Goal: Transaction & Acquisition: Purchase product/service

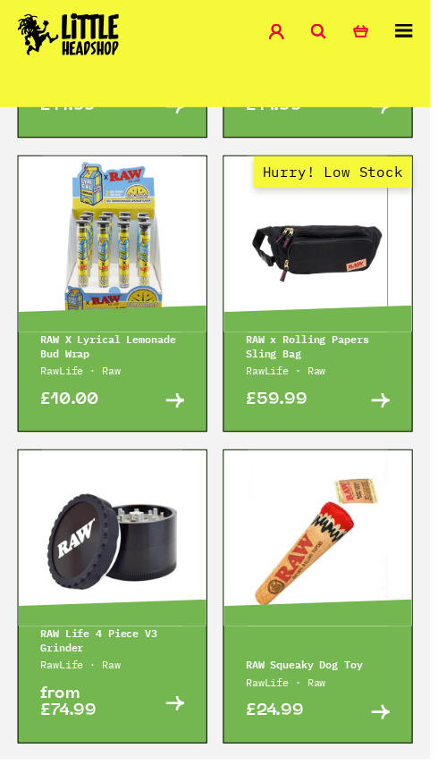
scroll to position [3645, 0]
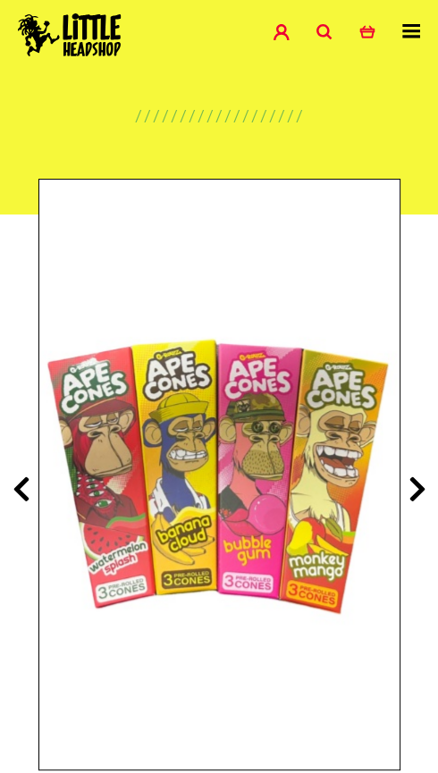
scroll to position [80, 0]
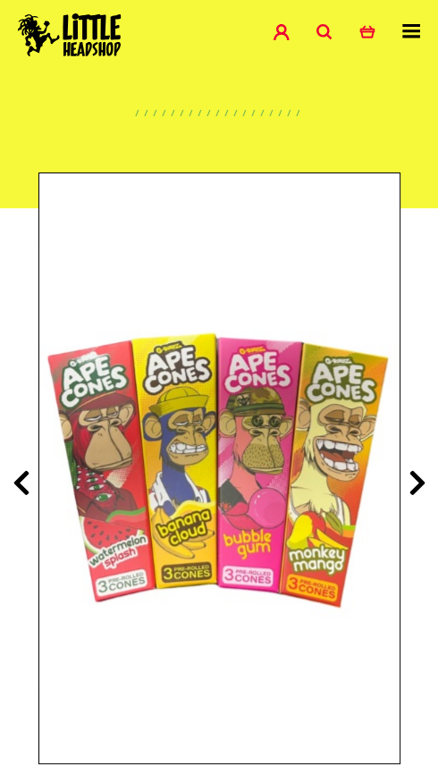
click at [415, 497] on icon at bounding box center [418, 482] width 18 height 29
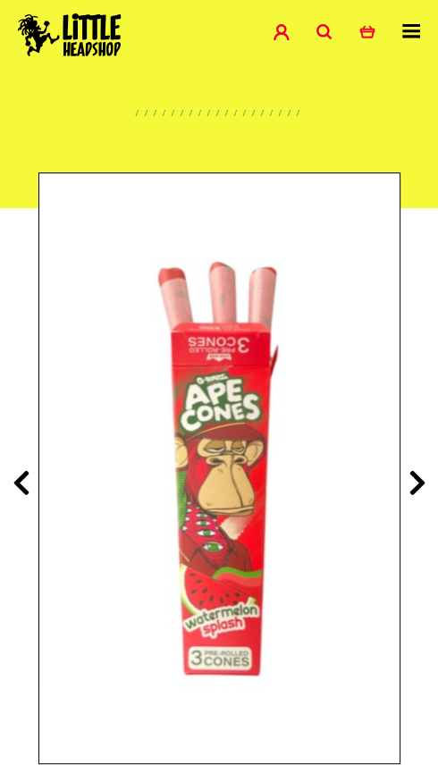
click at [415, 497] on icon at bounding box center [418, 482] width 18 height 29
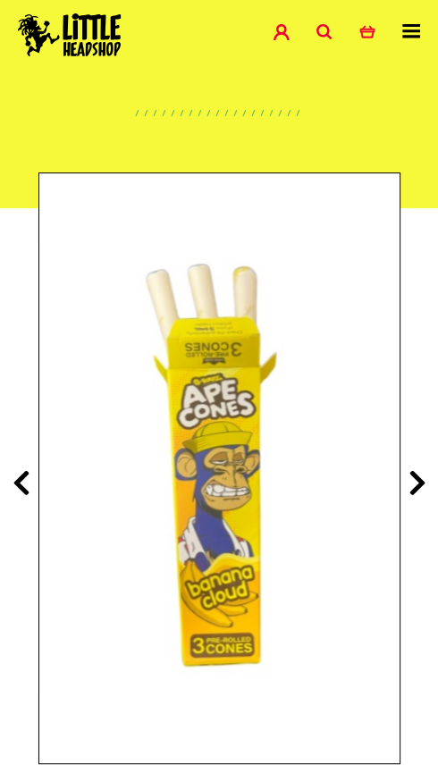
click at [412, 497] on icon at bounding box center [418, 482] width 18 height 29
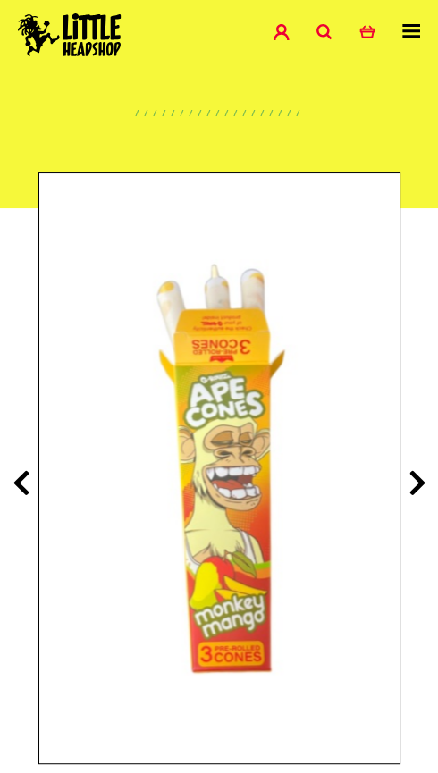
click at [409, 497] on icon at bounding box center [418, 482] width 18 height 29
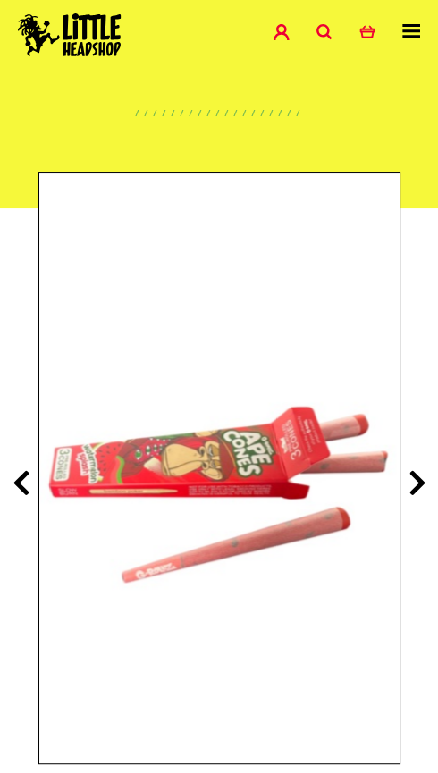
click at [414, 497] on icon at bounding box center [418, 482] width 18 height 29
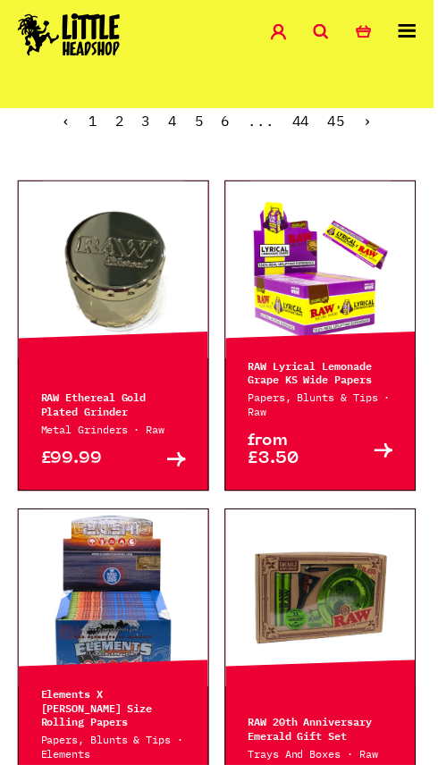
click at [326, 473] on link "Buy" at bounding box center [360, 455] width 73 height 36
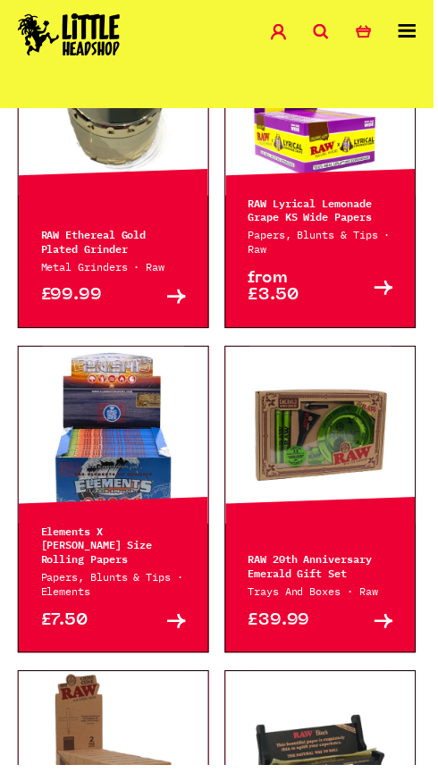
scroll to position [692, 0]
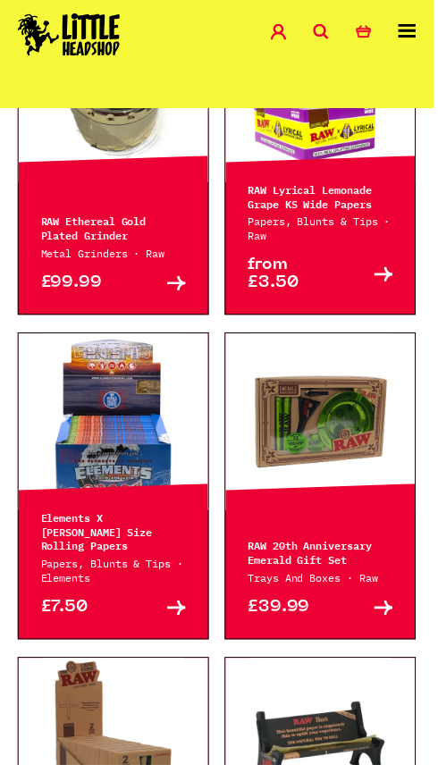
click at [146, 559] on p "Elements X Zushi King Size Rolling Papers" at bounding box center [114, 537] width 147 height 43
click at [154, 623] on link "Buy" at bounding box center [150, 614] width 73 height 18
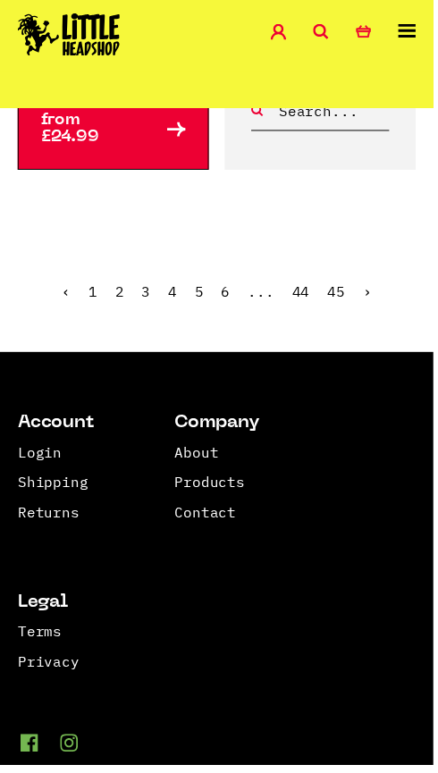
scroll to position [4042, 0]
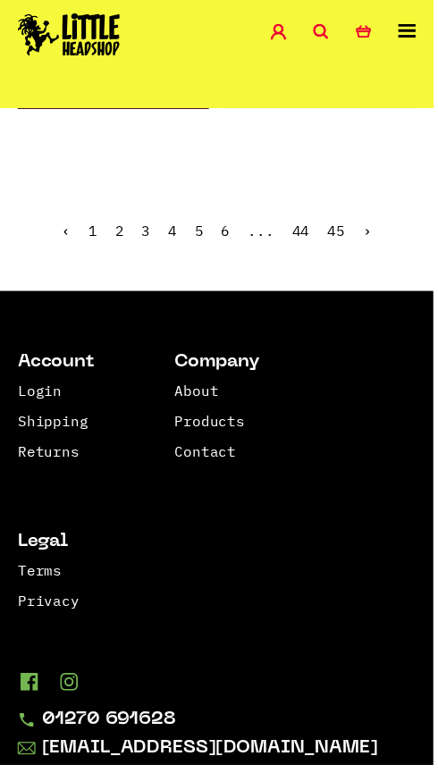
click at [143, 242] on link "3" at bounding box center [147, 233] width 9 height 18
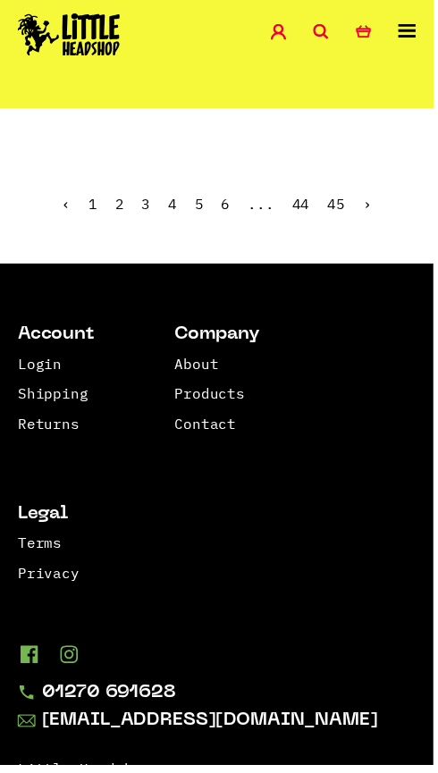
scroll to position [4097, 0]
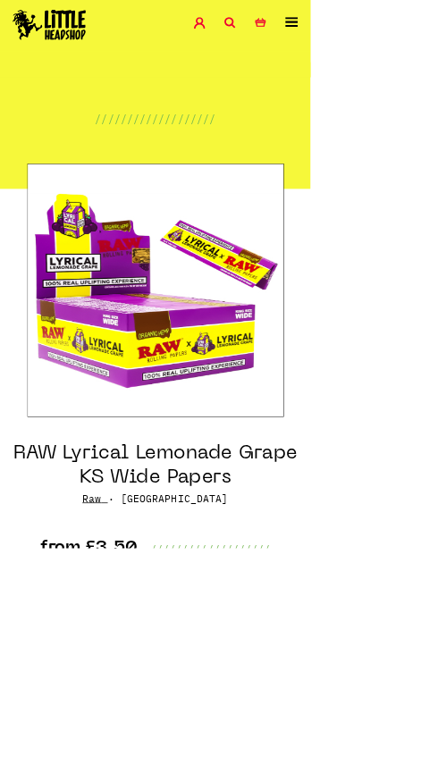
scroll to position [80, 0]
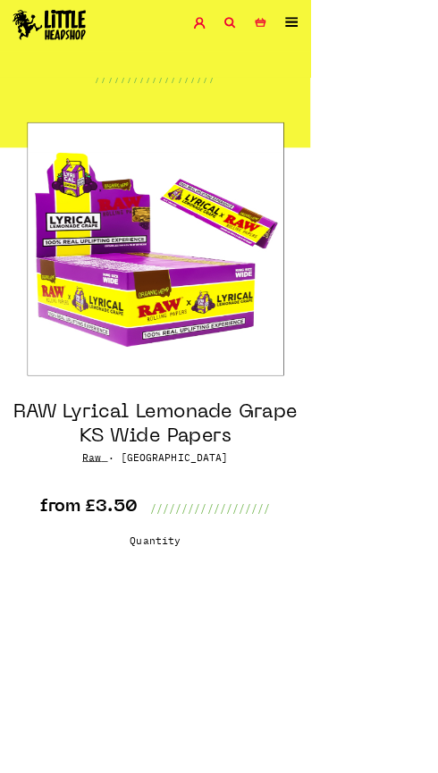
select select "2045"
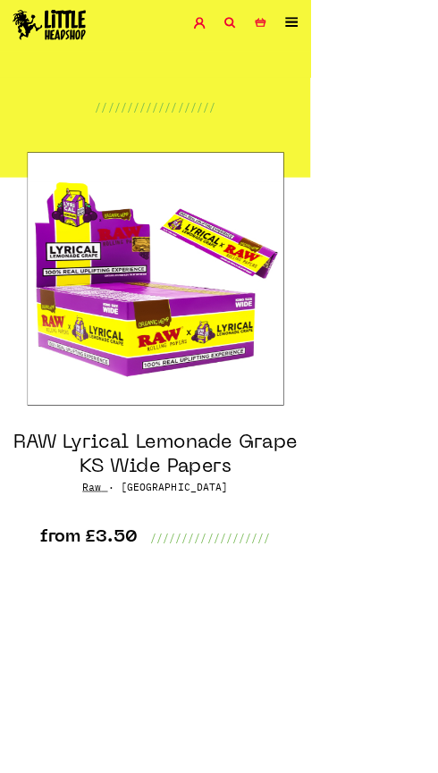
scroll to position [0, 0]
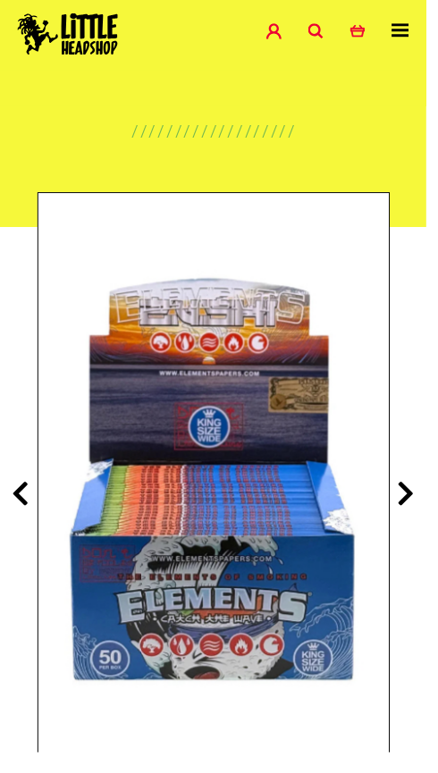
scroll to position [88, 0]
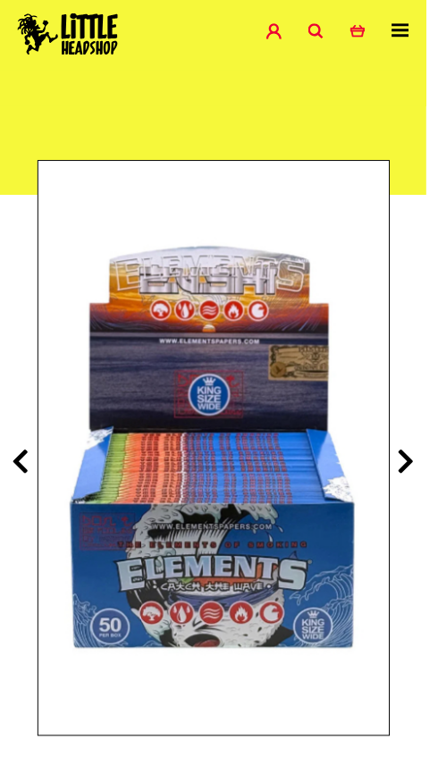
click at [420, 481] on icon at bounding box center [418, 474] width 18 height 29
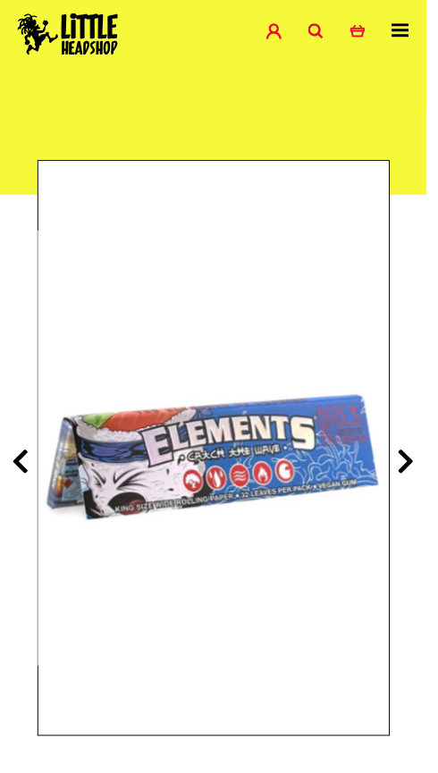
click at [424, 484] on icon at bounding box center [418, 474] width 18 height 29
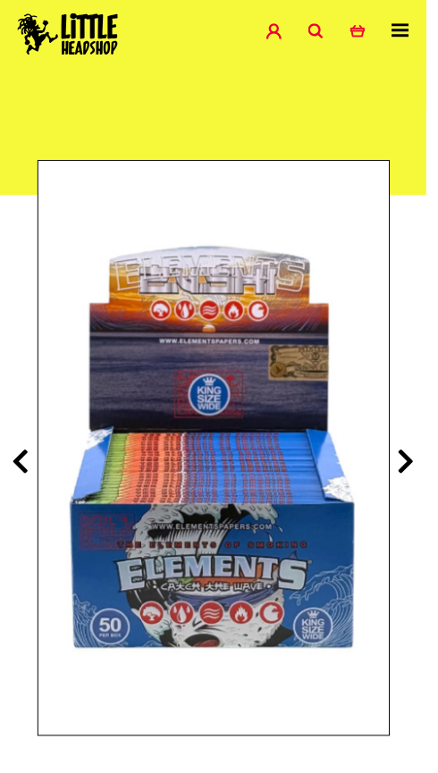
click at [417, 489] on icon at bounding box center [418, 474] width 18 height 29
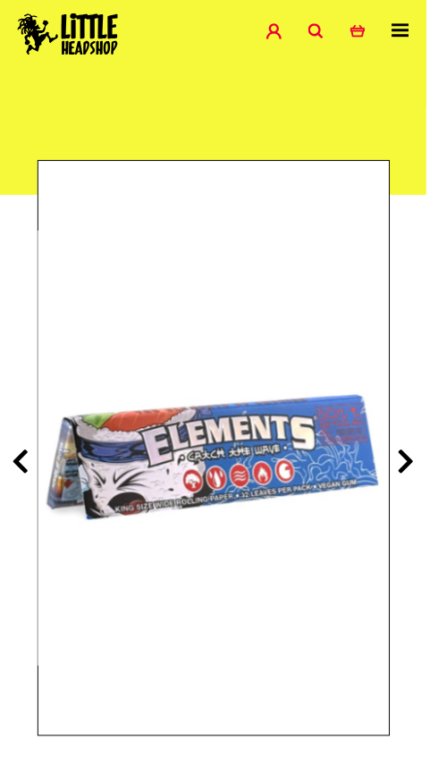
click at [424, 476] on icon at bounding box center [418, 474] width 18 height 29
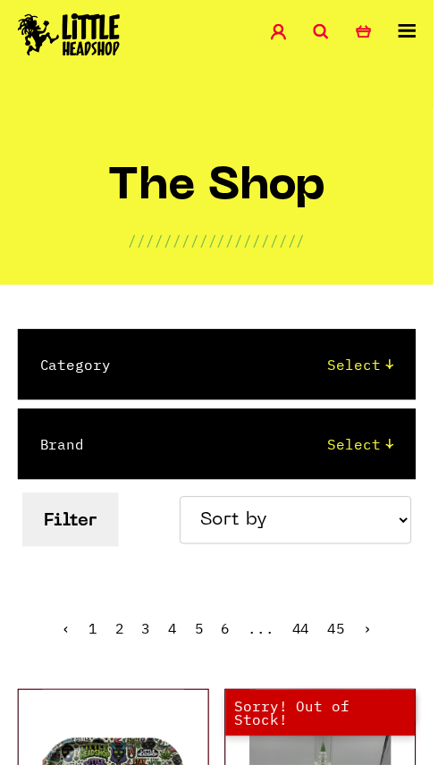
click at [116, 645] on link "2" at bounding box center [120, 636] width 9 height 18
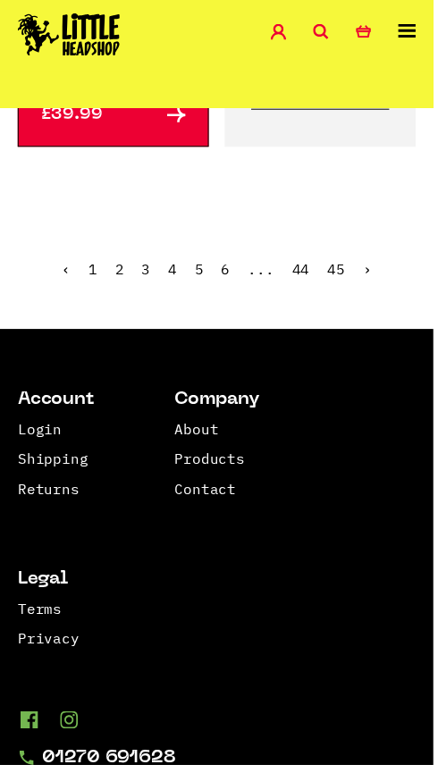
scroll to position [3926, 0]
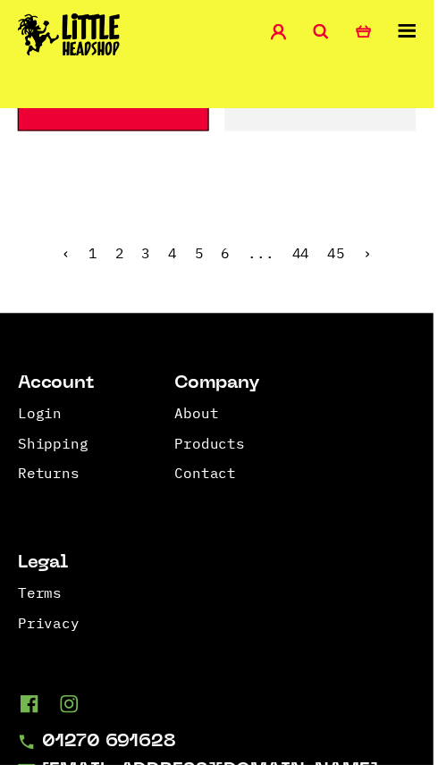
click at [143, 265] on link "3" at bounding box center [147, 256] width 9 height 18
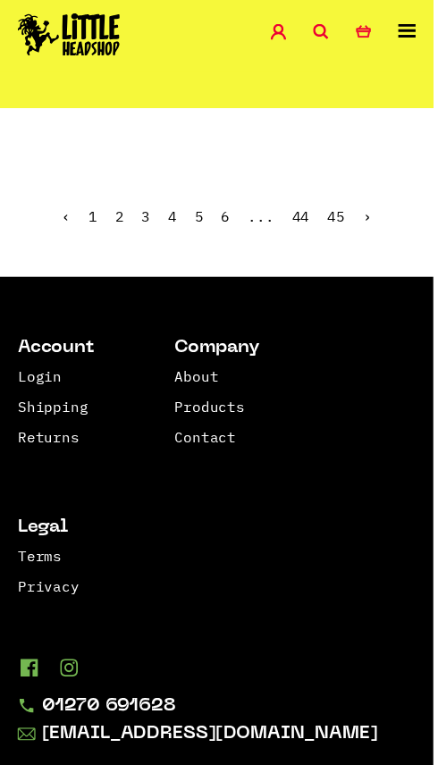
scroll to position [3982, 0]
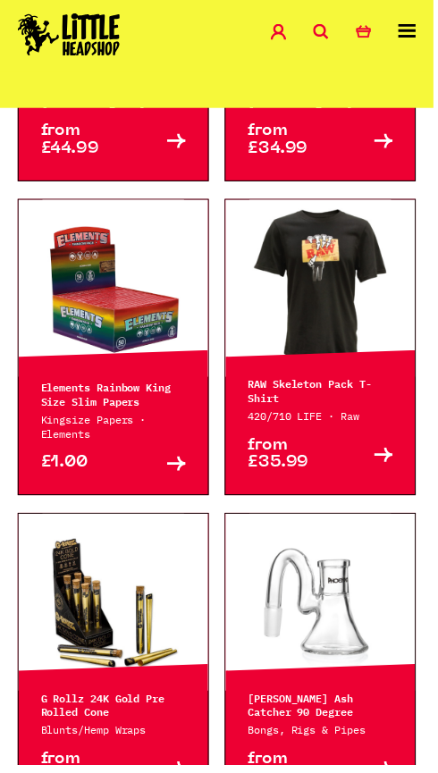
scroll to position [2778, 0]
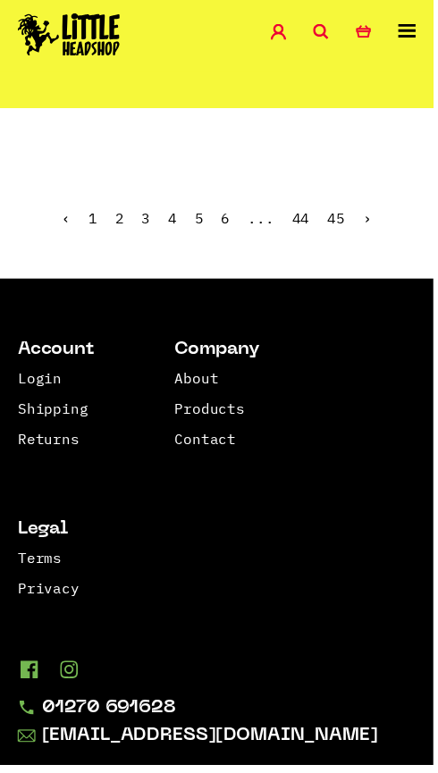
click at [170, 230] on link "4" at bounding box center [174, 221] width 9 height 18
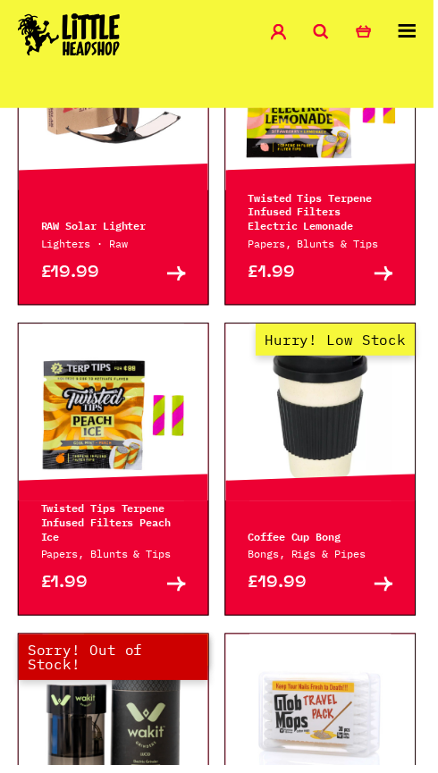
scroll to position [2278, 0]
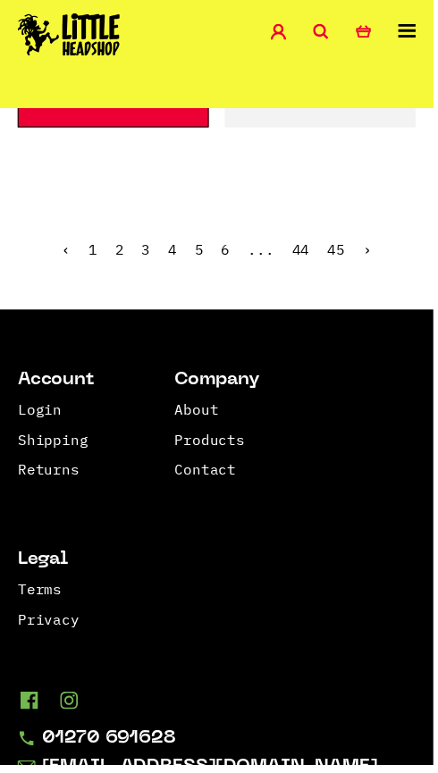
click at [197, 261] on link "5" at bounding box center [201, 252] width 9 height 18
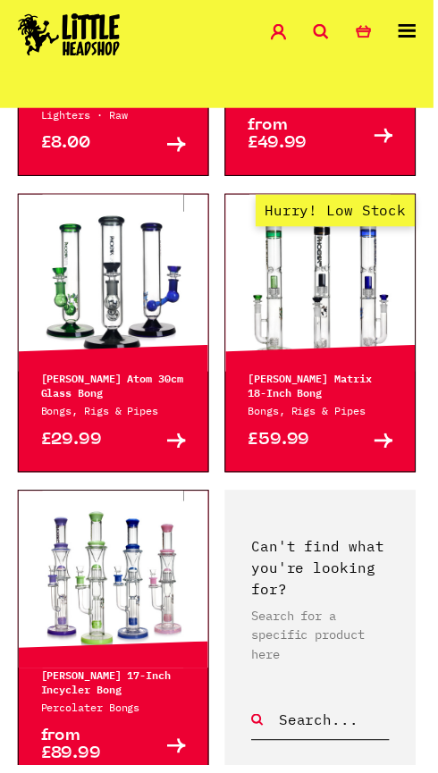
scroll to position [3298, 0]
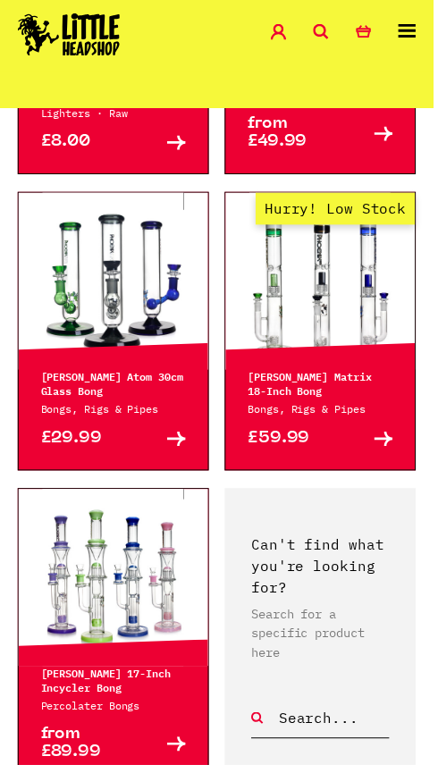
click at [124, 153] on link "Buy" at bounding box center [150, 144] width 73 height 18
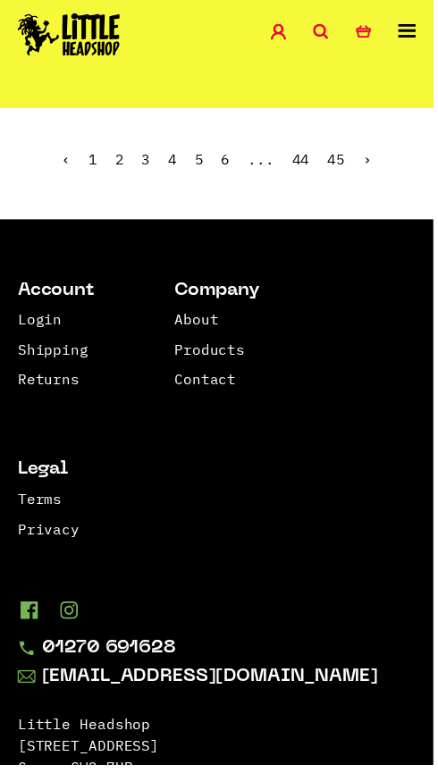
click at [224, 170] on link "6" at bounding box center [227, 161] width 9 height 18
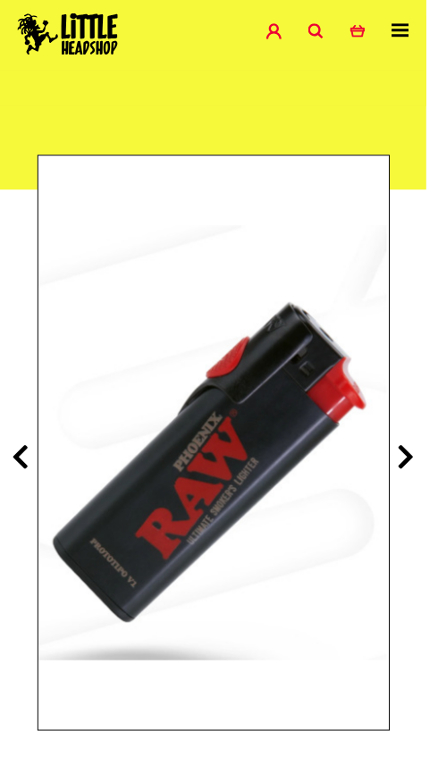
scroll to position [114, 0]
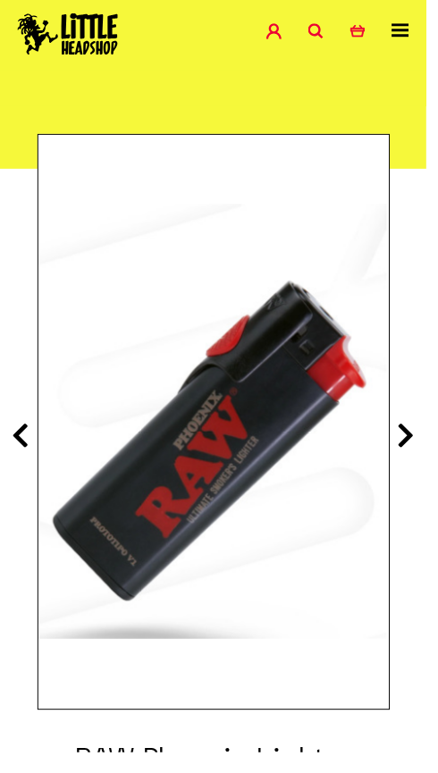
click at [426, 462] on icon at bounding box center [418, 448] width 18 height 29
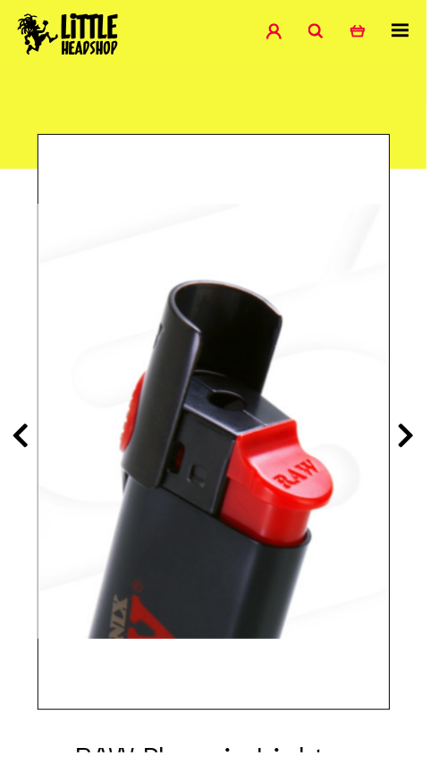
click at [426, 438] on icon at bounding box center [418, 448] width 18 height 29
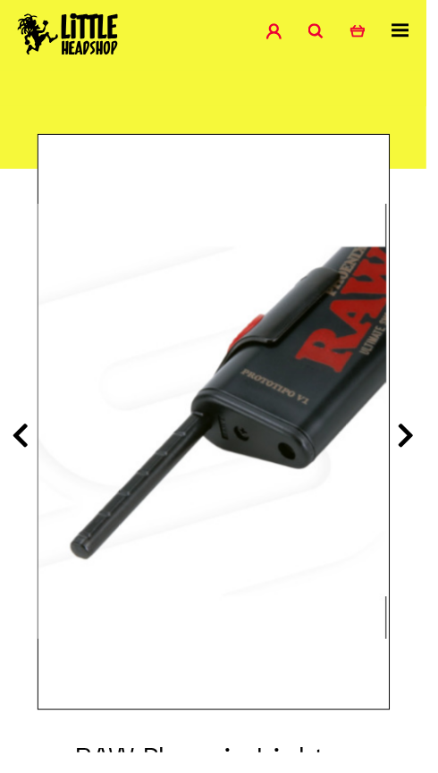
click at [419, 444] on icon at bounding box center [418, 448] width 18 height 29
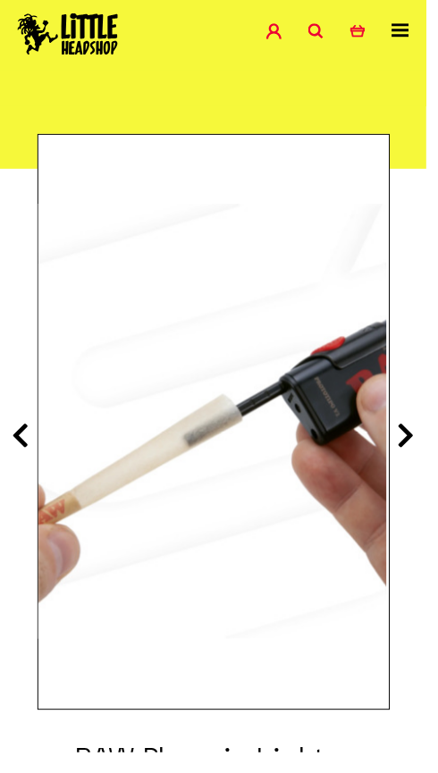
click at [420, 441] on icon at bounding box center [418, 448] width 18 height 29
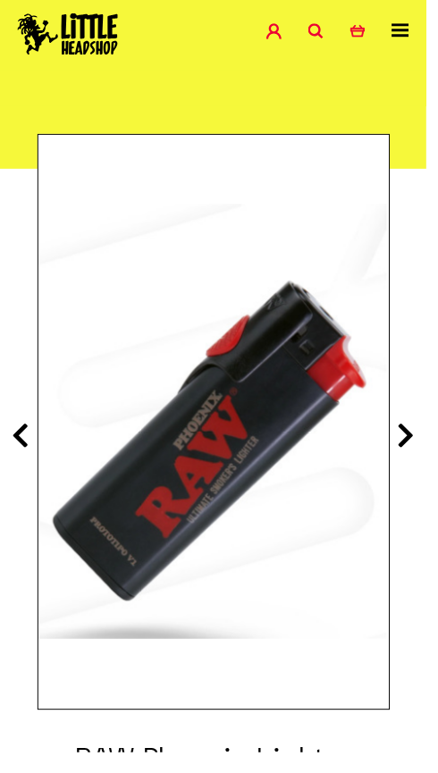
click at [409, 437] on icon at bounding box center [418, 448] width 18 height 29
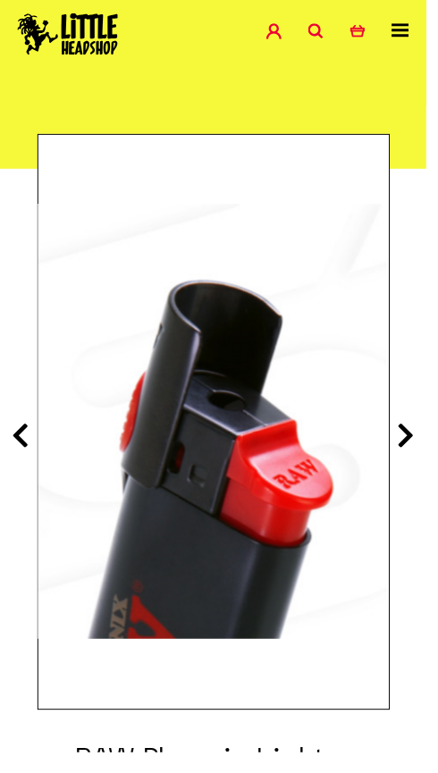
click at [412, 449] on icon at bounding box center [418, 448] width 18 height 29
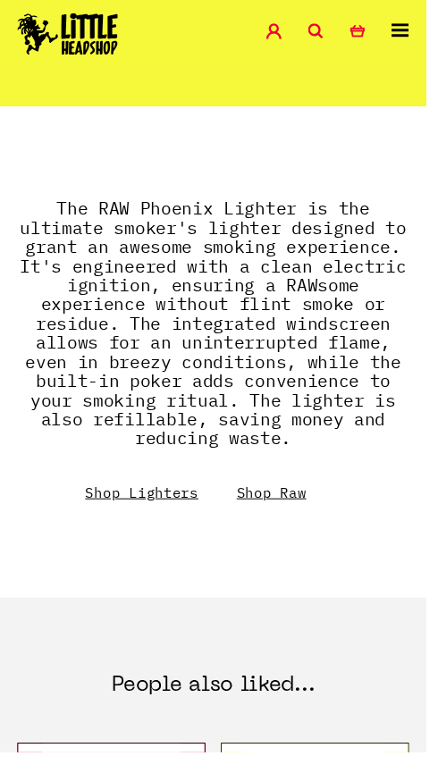
scroll to position [998, 0]
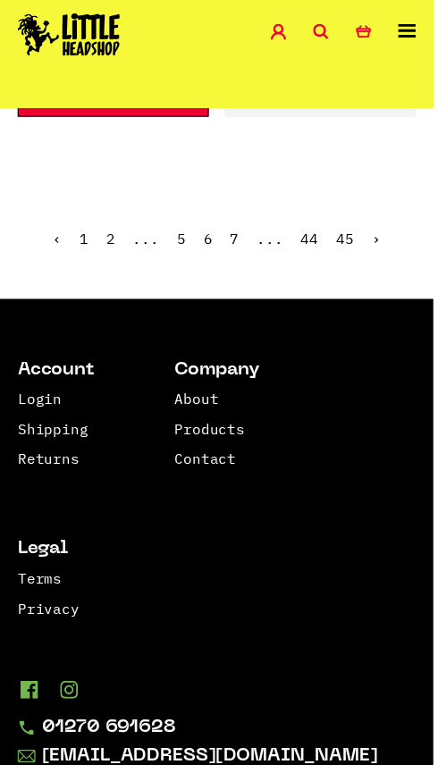
scroll to position [4063, 0]
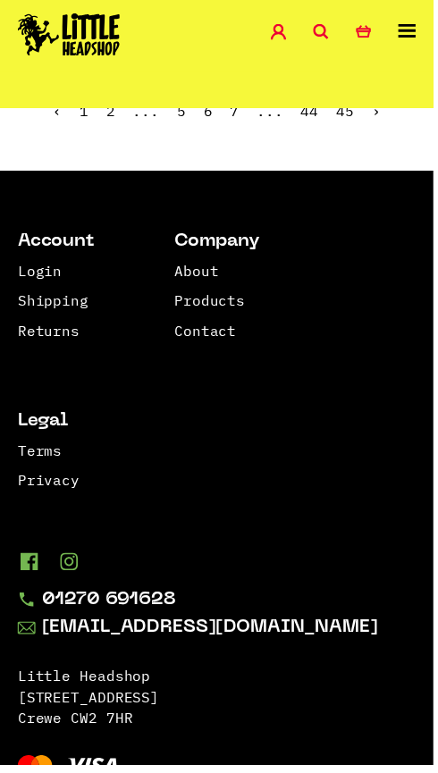
click at [238, 121] on link "7" at bounding box center [236, 112] width 9 height 18
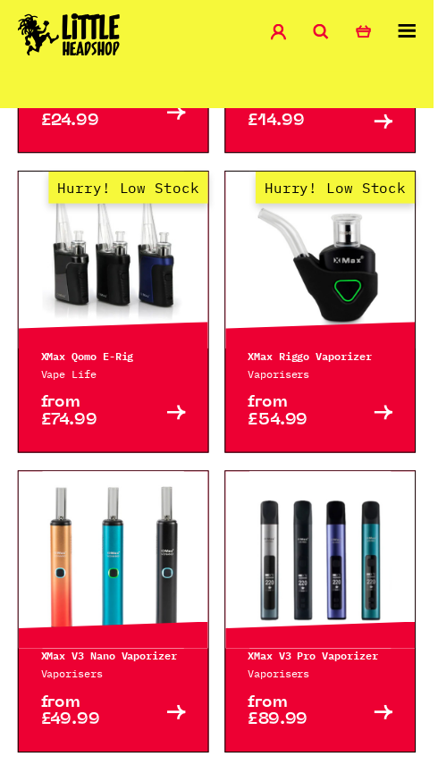
scroll to position [1138, 0]
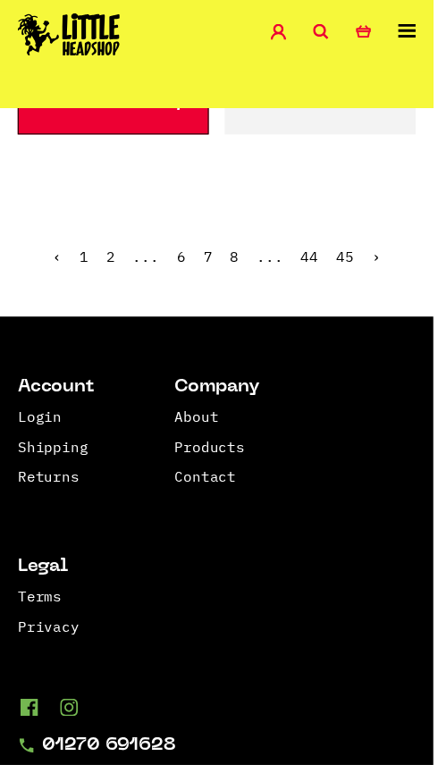
click at [237, 268] on link "8" at bounding box center [236, 259] width 9 height 18
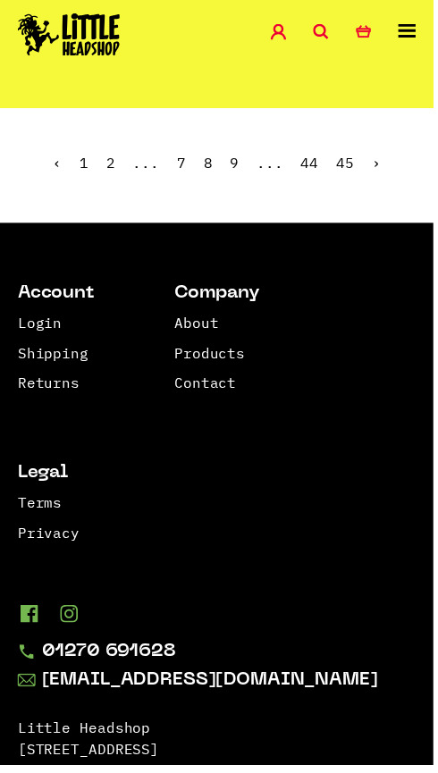
scroll to position [4209, 0]
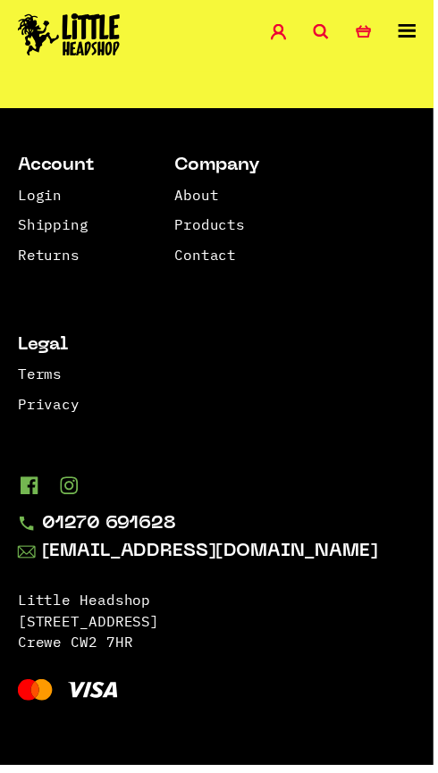
click at [241, 44] on link "9" at bounding box center [236, 35] width 9 height 18
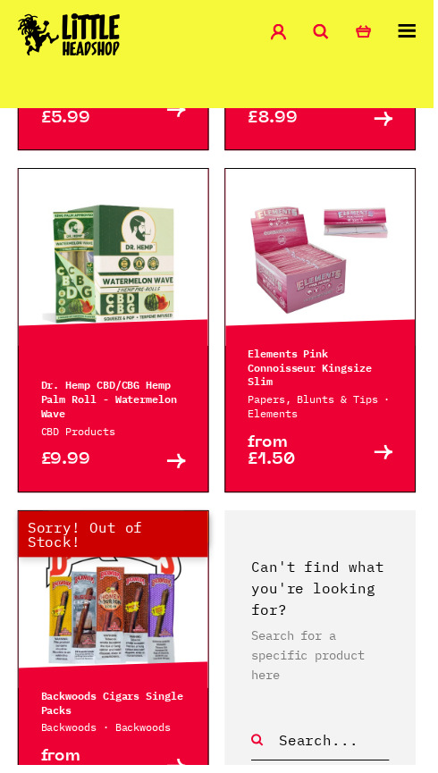
scroll to position [3387, 0]
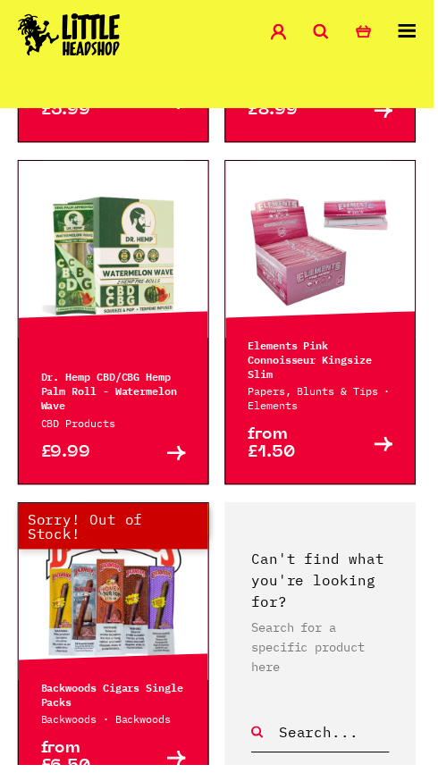
click at [312, 71] on p "Packs X Glones Glass Tip Pre Rolled Cones" at bounding box center [323, 56] width 147 height 29
click at [300, 143] on div "£8.99 Buy" at bounding box center [323, 116] width 191 height 54
click at [329, 121] on link "Buy" at bounding box center [360, 112] width 73 height 18
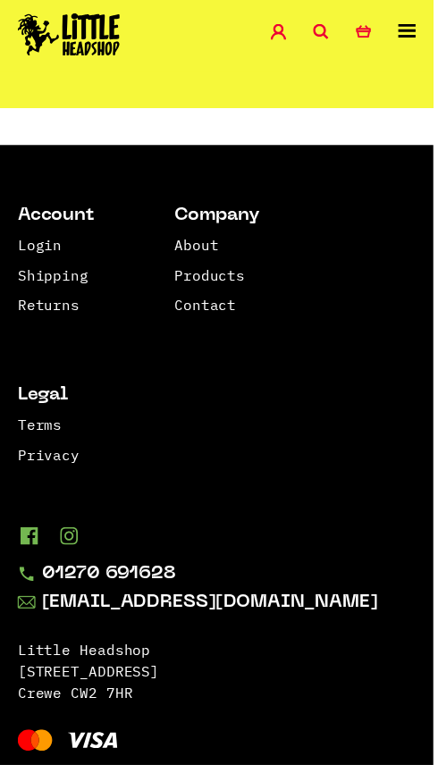
scroll to position [4261, 0]
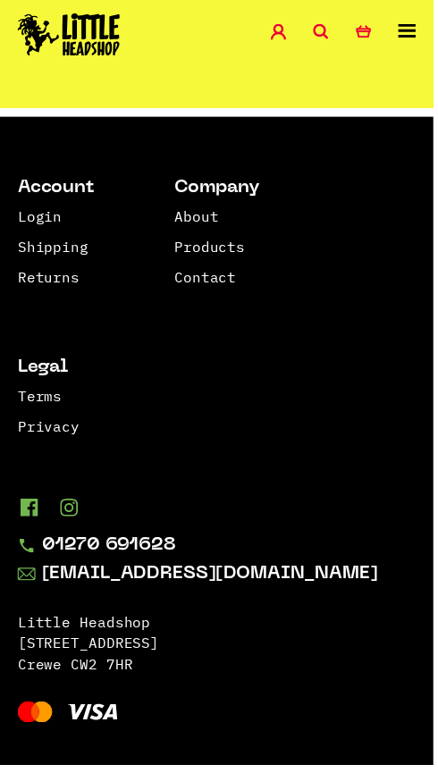
click at [228, 66] on link "10" at bounding box center [237, 57] width 18 height 18
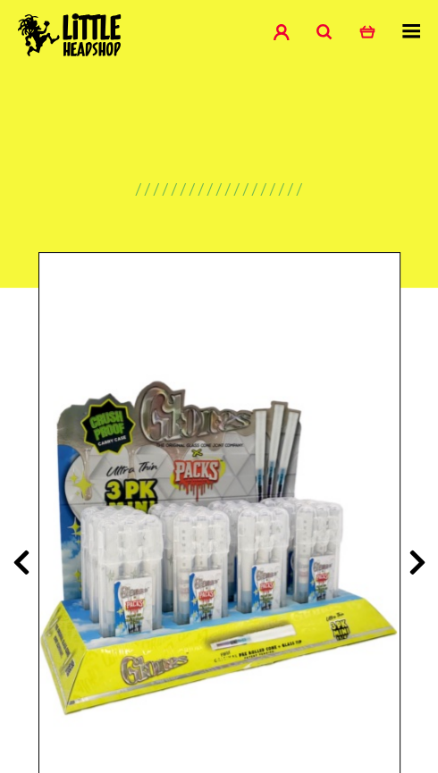
click at [415, 559] on icon at bounding box center [418, 562] width 18 height 29
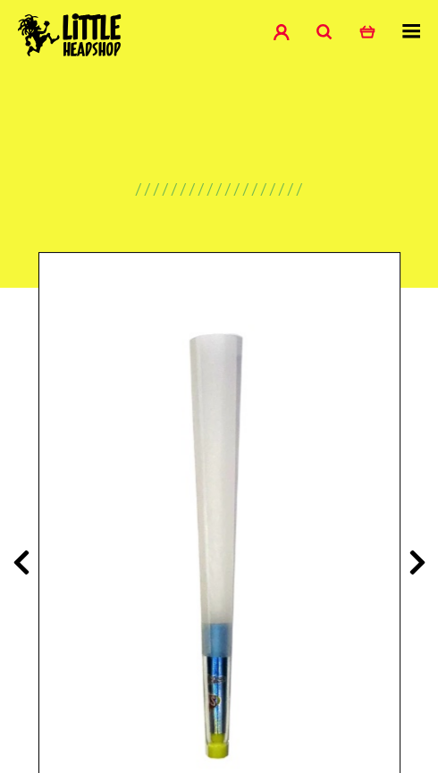
click at [413, 550] on icon at bounding box center [418, 562] width 18 height 29
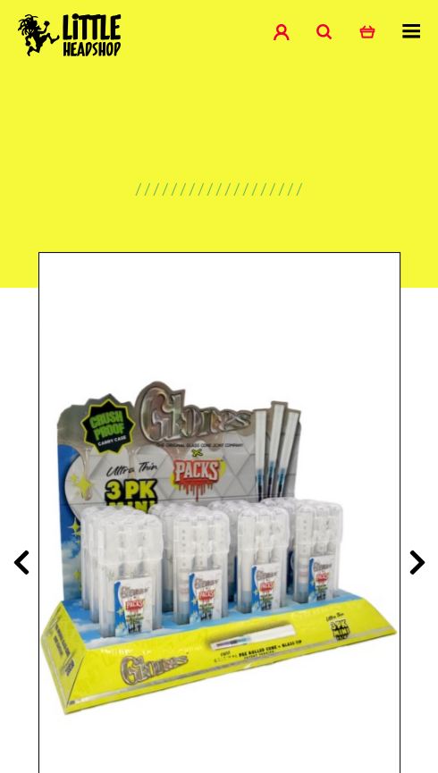
click at [412, 553] on icon at bounding box center [418, 562] width 18 height 29
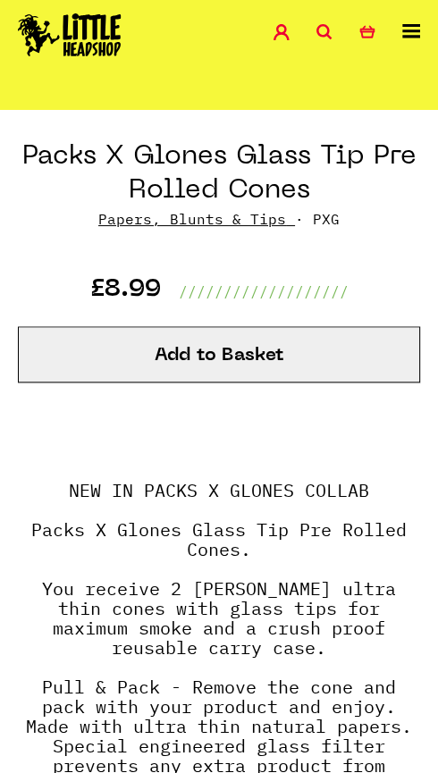
scroll to position [741, 0]
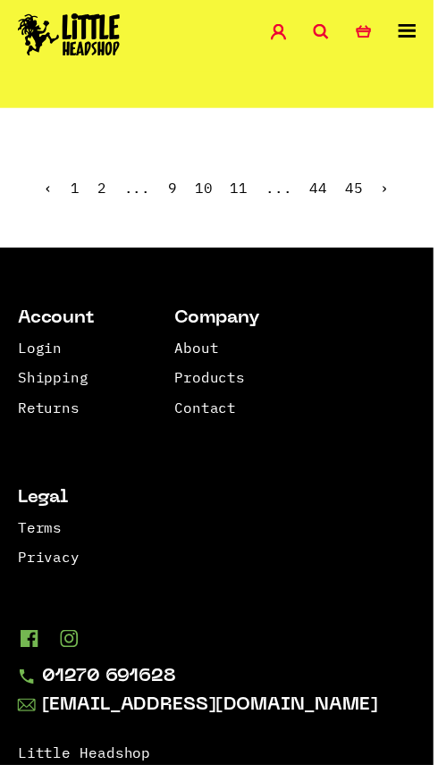
scroll to position [4017, 0]
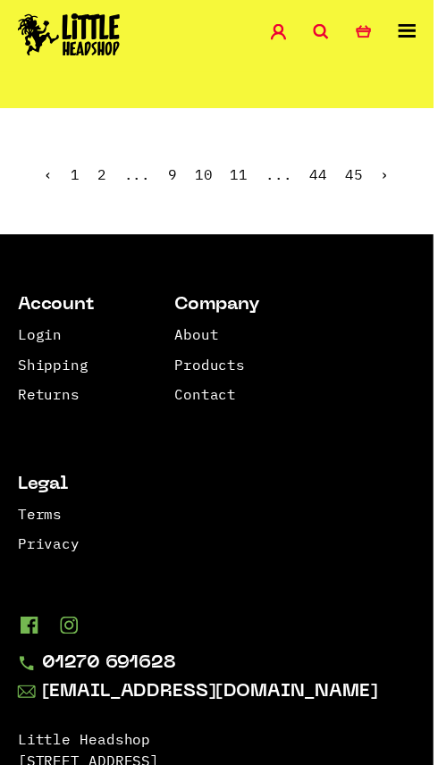
click at [240, 185] on link "11" at bounding box center [241, 176] width 18 height 18
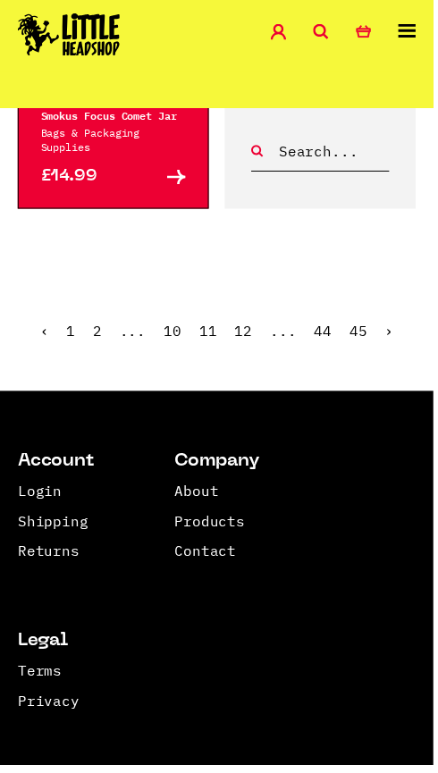
scroll to position [3964, 0]
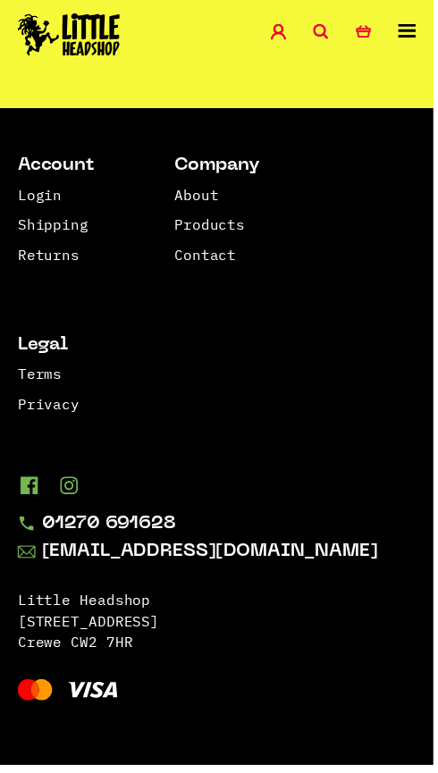
click at [251, 44] on link "12" at bounding box center [246, 35] width 18 height 18
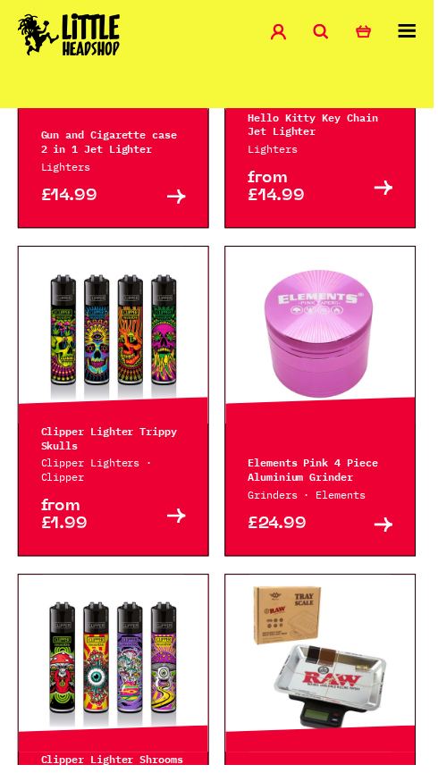
scroll to position [2989, 0]
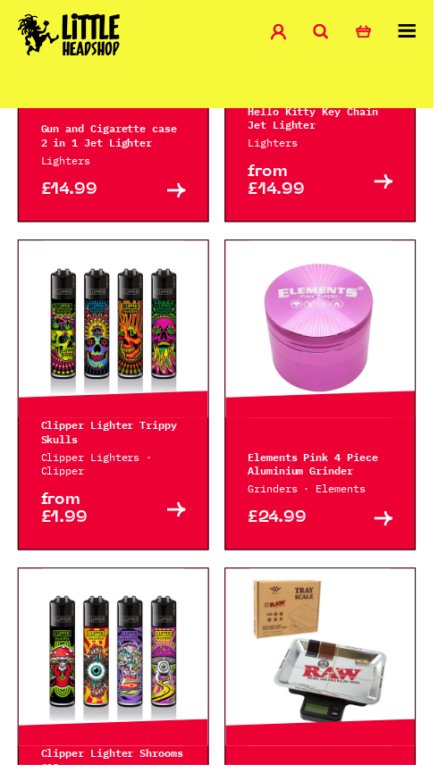
click at [163, 151] on p "Gun and Cigarette case 2 in 1 Jet Lighter" at bounding box center [114, 136] width 147 height 29
click at [172, 200] on icon at bounding box center [178, 192] width 19 height 15
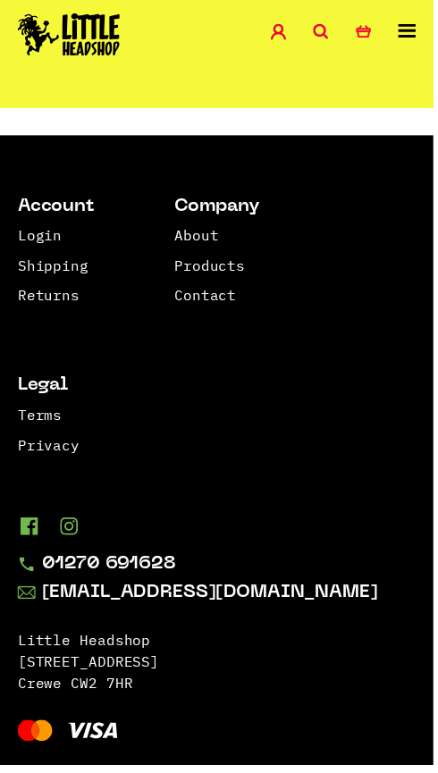
scroll to position [4234, 0]
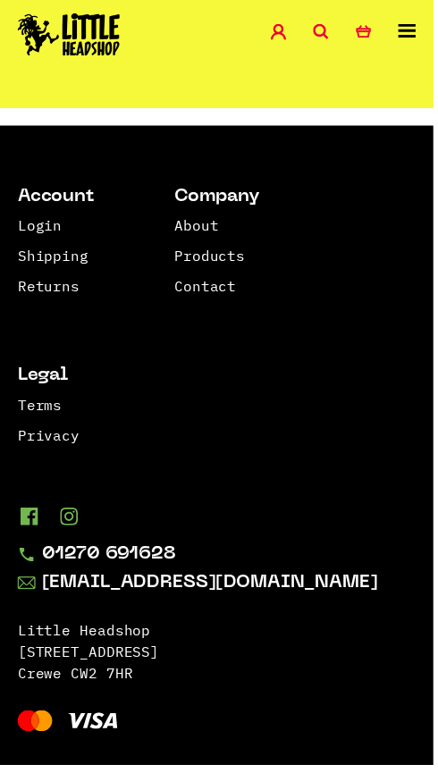
click at [244, 75] on link "13" at bounding box center [246, 66] width 18 height 18
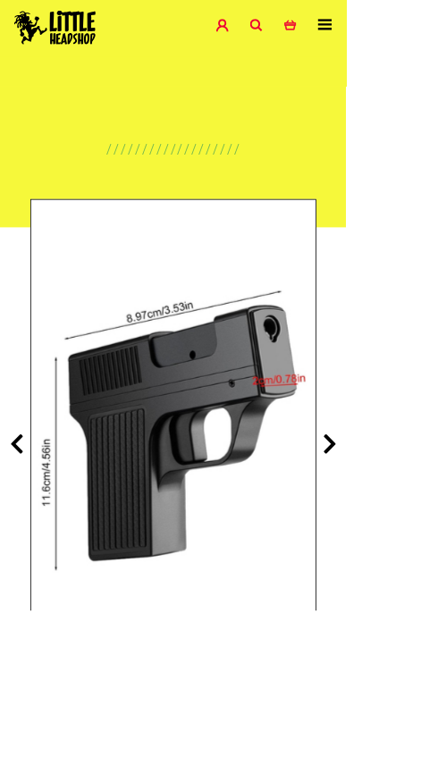
click at [413, 573] on icon at bounding box center [418, 562] width 18 height 29
click at [419, 577] on icon at bounding box center [418, 562] width 18 height 29
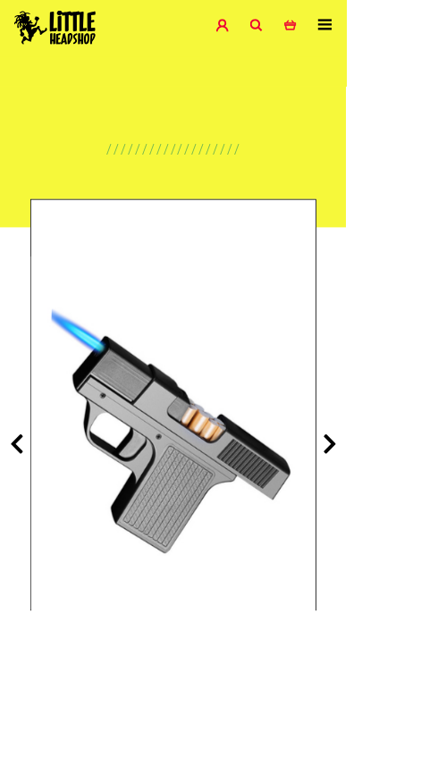
click at [422, 560] on icon at bounding box center [418, 562] width 18 height 29
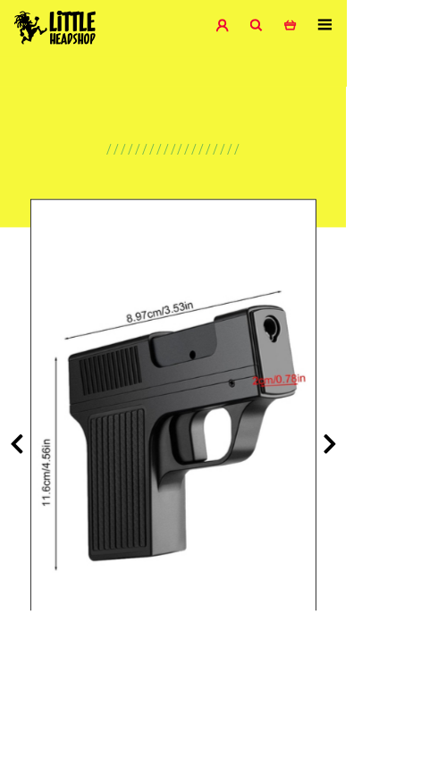
click at [419, 563] on icon at bounding box center [418, 562] width 18 height 29
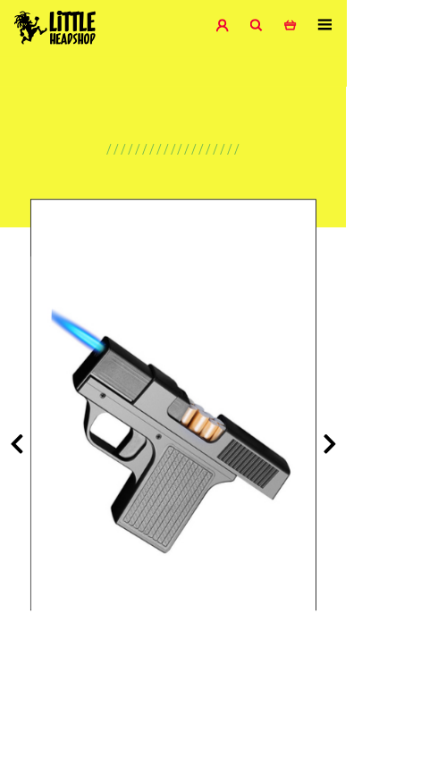
click at [312, 662] on img at bounding box center [218, 548] width 358 height 447
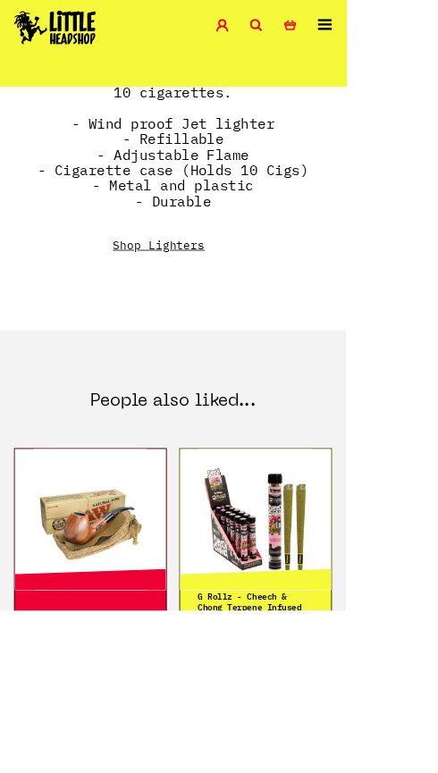
scroll to position [1332, 0]
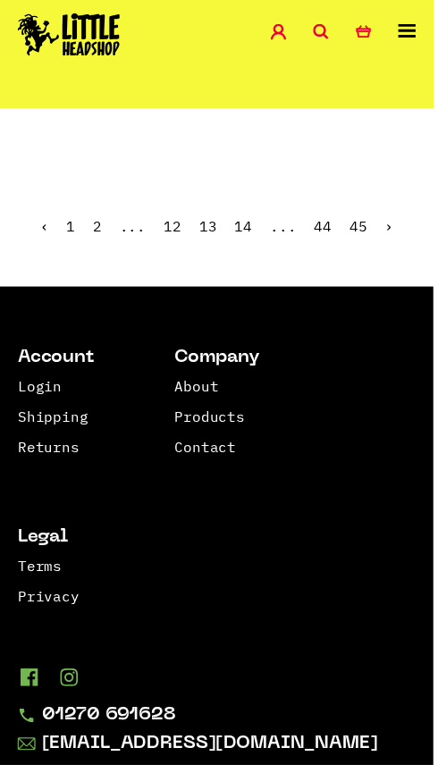
scroll to position [4099, 0]
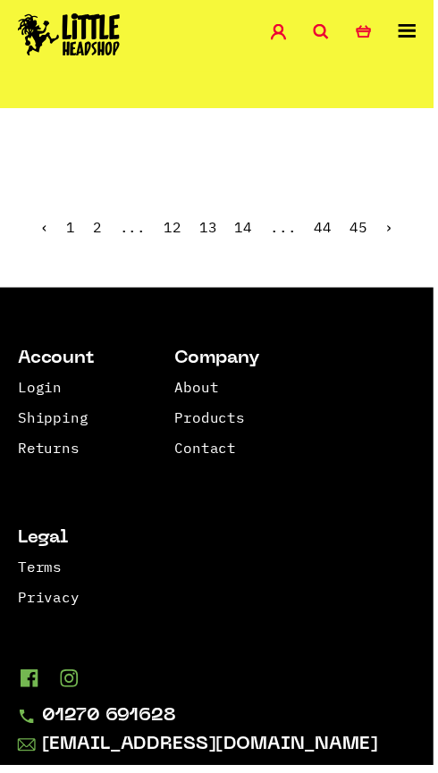
click at [255, 239] on link "14" at bounding box center [246, 230] width 18 height 18
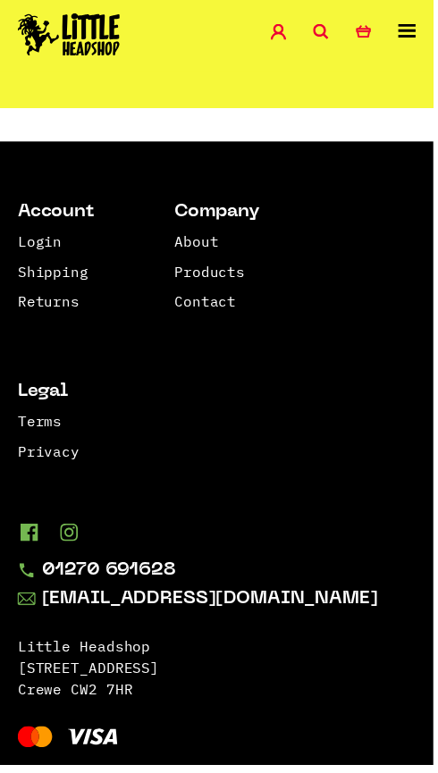
scroll to position [4151, 0]
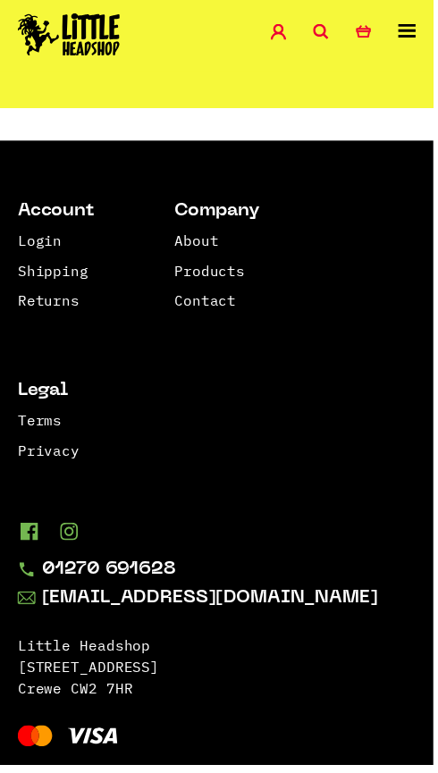
click at [248, 90] on link "15" at bounding box center [246, 81] width 18 height 18
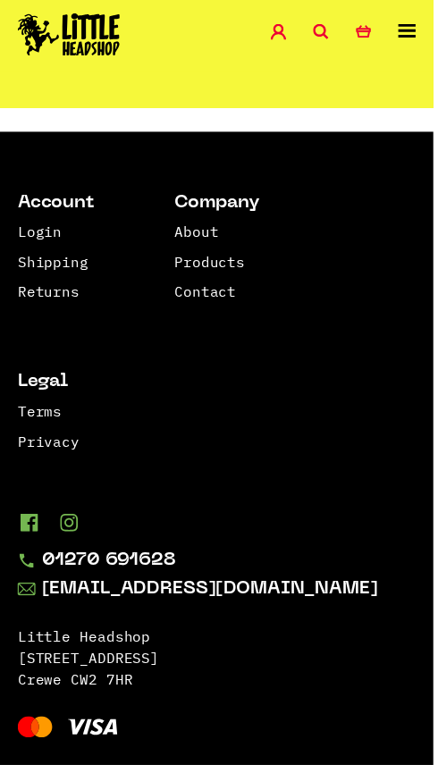
scroll to position [4206, 0]
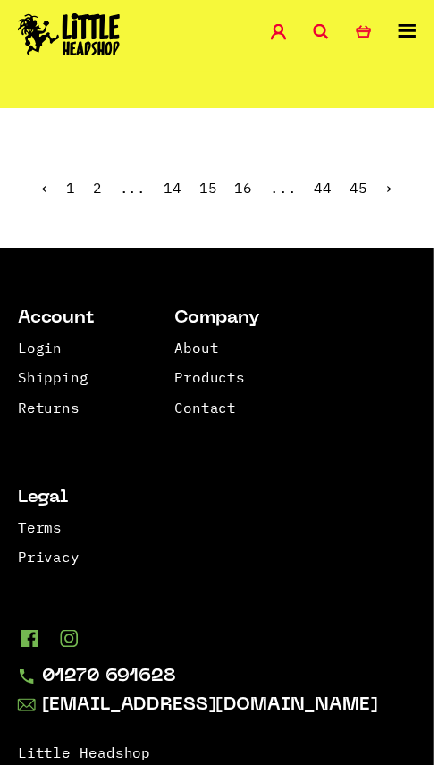
click at [255, 198] on link "16" at bounding box center [246, 190] width 18 height 18
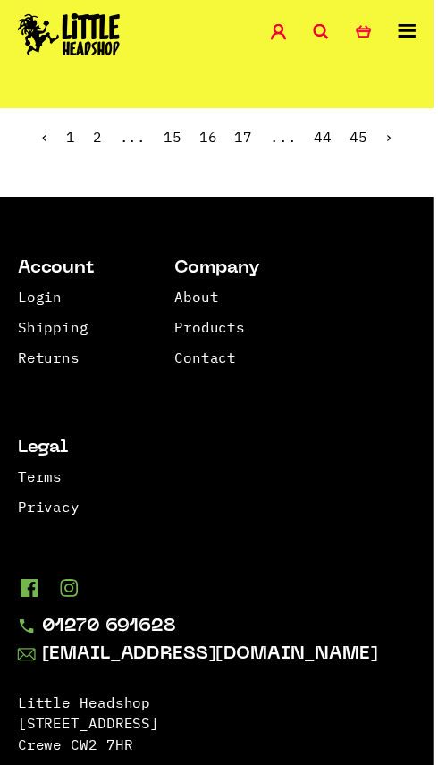
scroll to position [4094, 0]
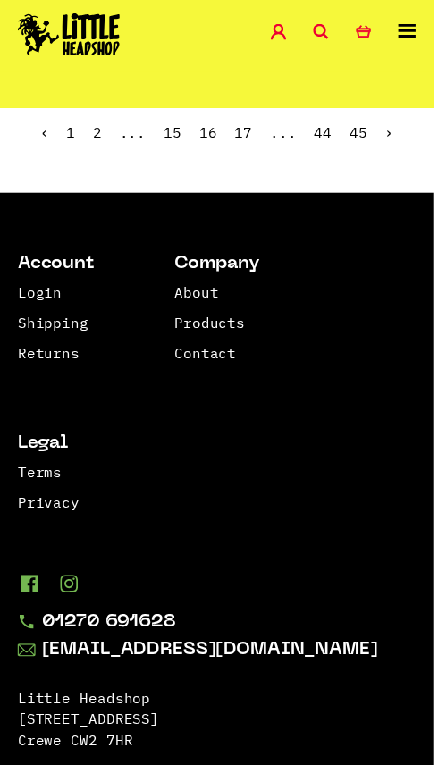
click at [253, 143] on link "17" at bounding box center [246, 134] width 18 height 18
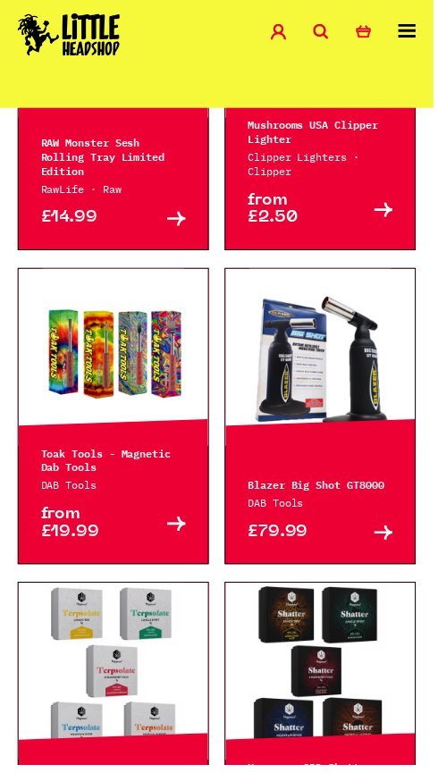
scroll to position [2364, 0]
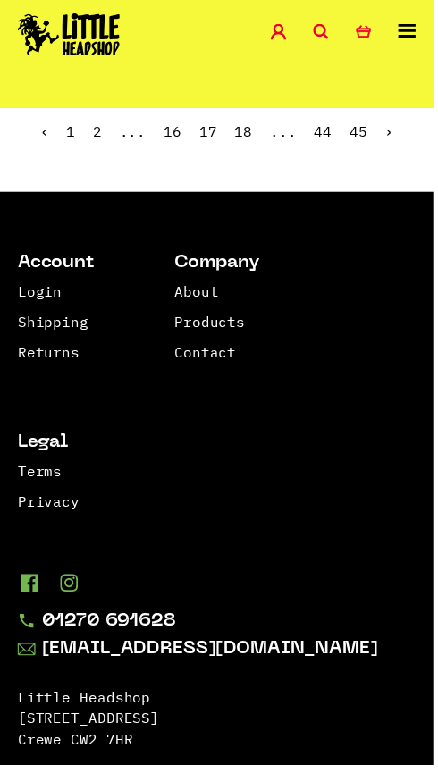
click at [255, 142] on link "18" at bounding box center [246, 133] width 18 height 18
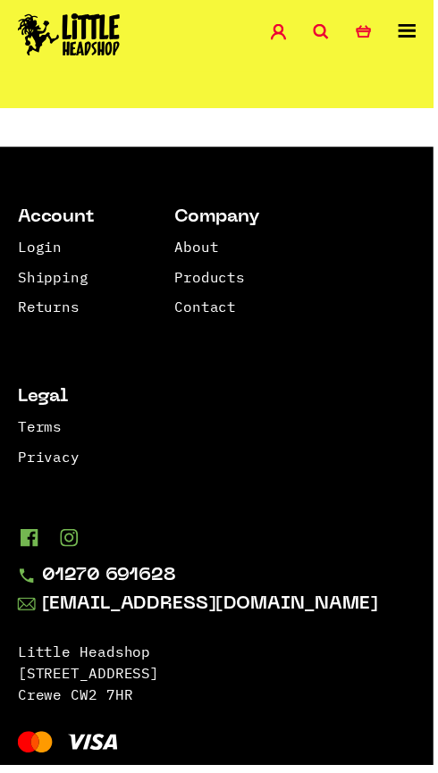
scroll to position [4189, 0]
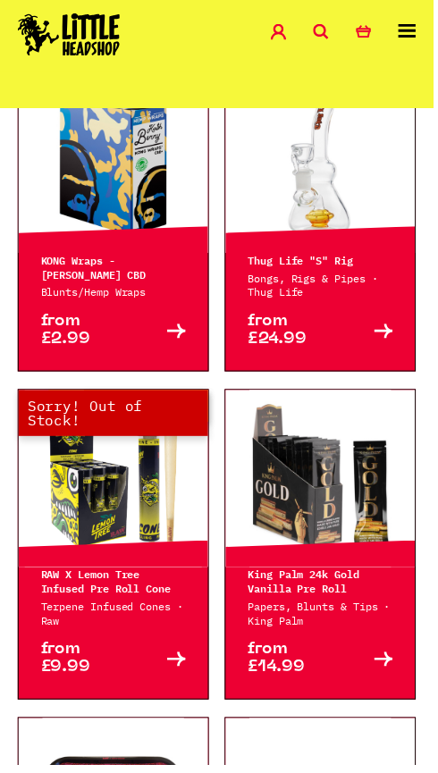
scroll to position [621, 0]
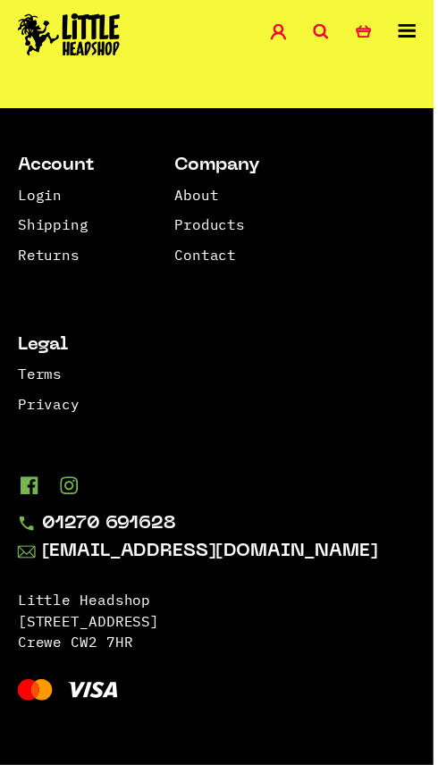
click at [244, 44] on link "19" at bounding box center [246, 35] width 18 height 18
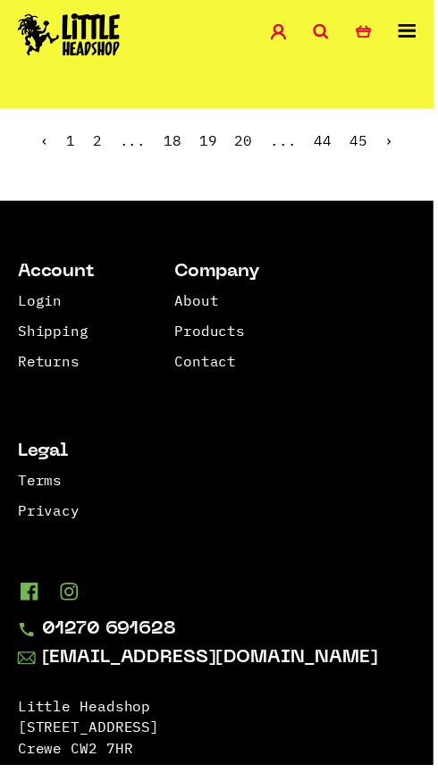
scroll to position [4059, 0]
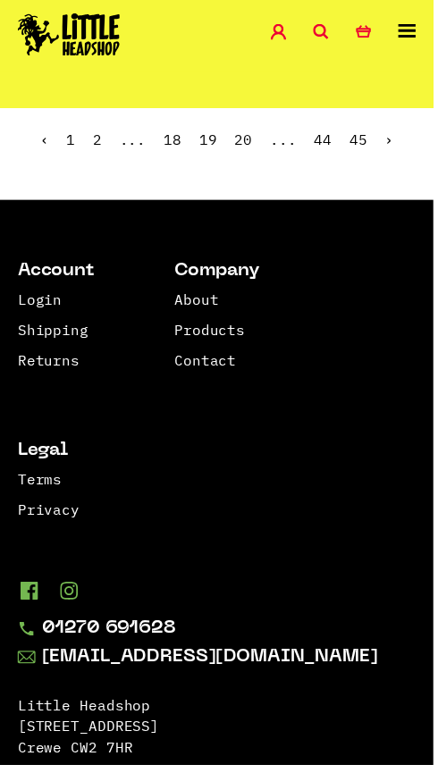
click at [248, 150] on link "20" at bounding box center [246, 141] width 18 height 18
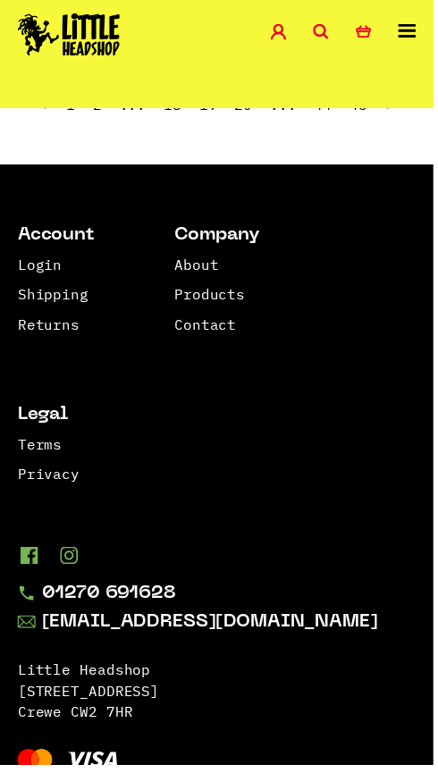
scroll to position [4114, 0]
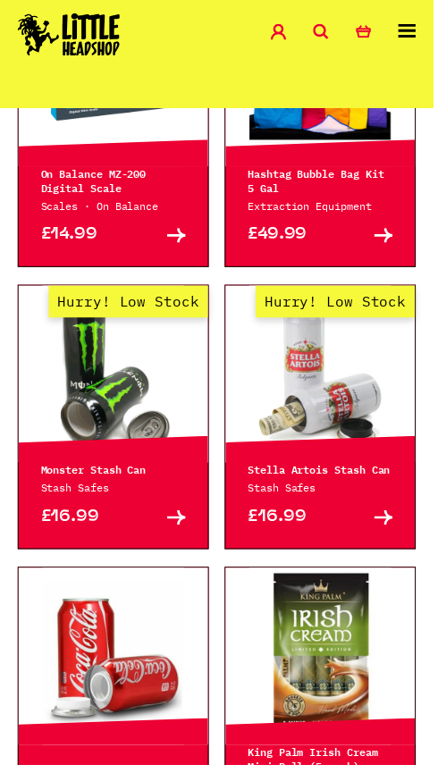
scroll to position [2859, 0]
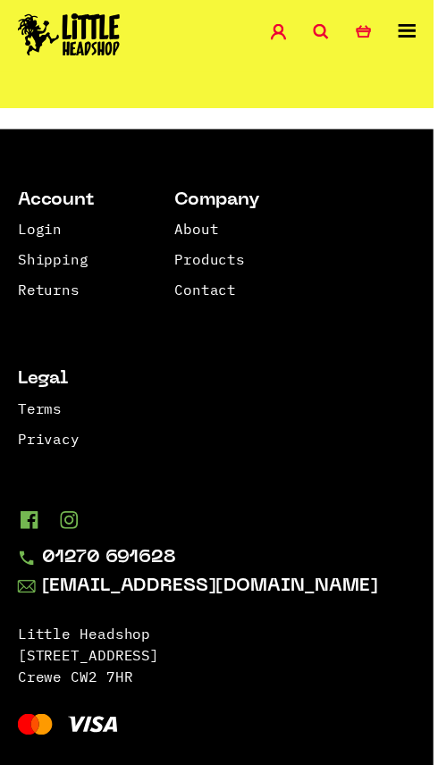
click at [255, 79] on link "21" at bounding box center [246, 70] width 18 height 18
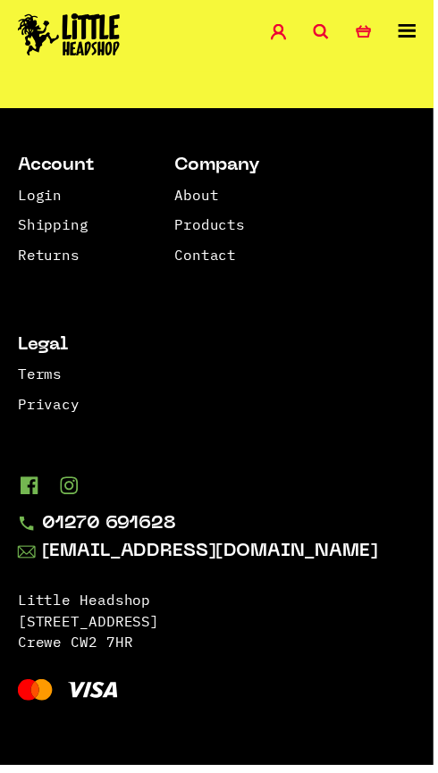
scroll to position [4186, 0]
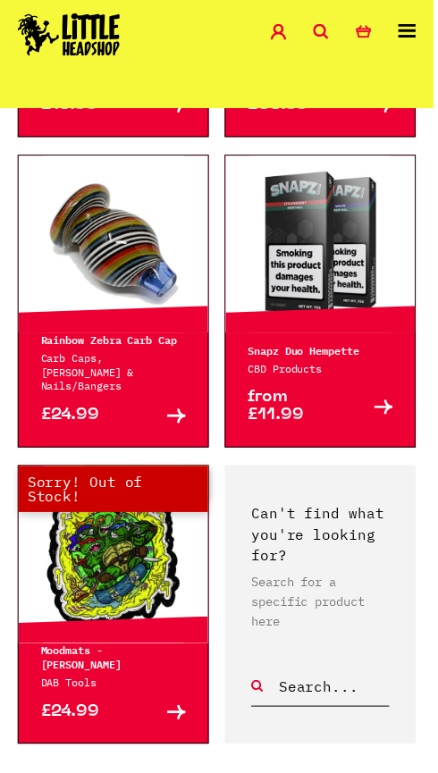
scroll to position [3397, 0]
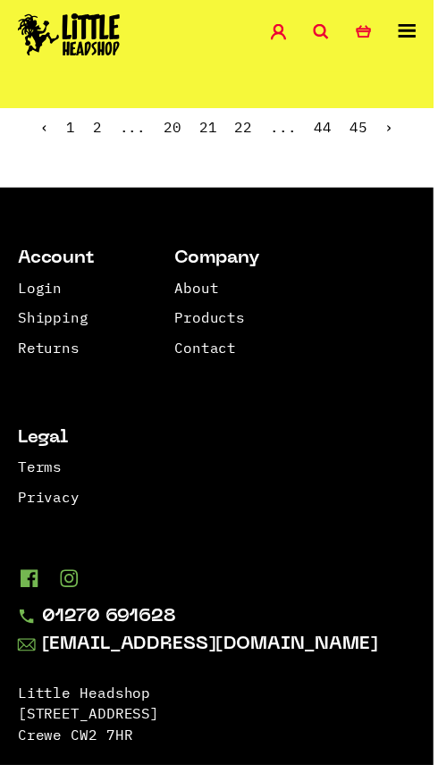
click at [255, 138] on link "22" at bounding box center [246, 129] width 18 height 18
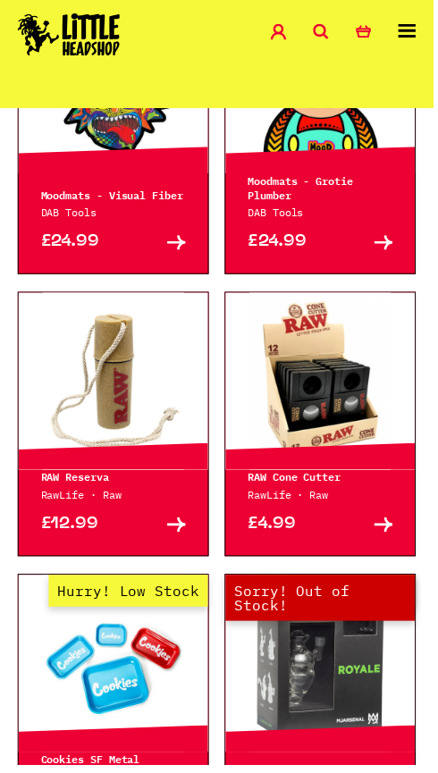
scroll to position [713, 0]
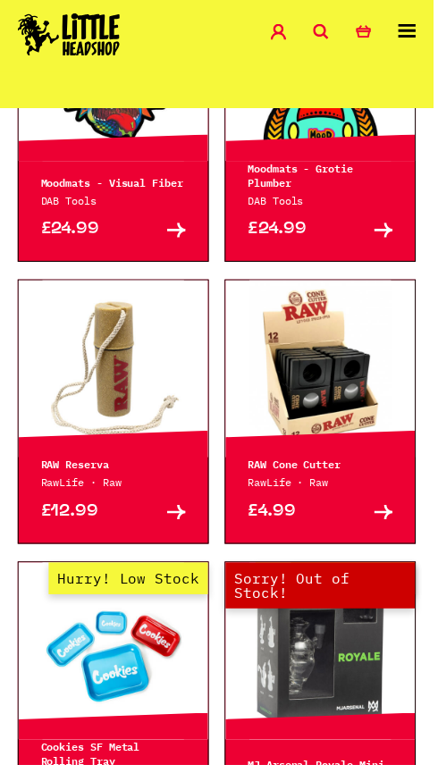
click at [347, 527] on link "Buy" at bounding box center [360, 518] width 73 height 18
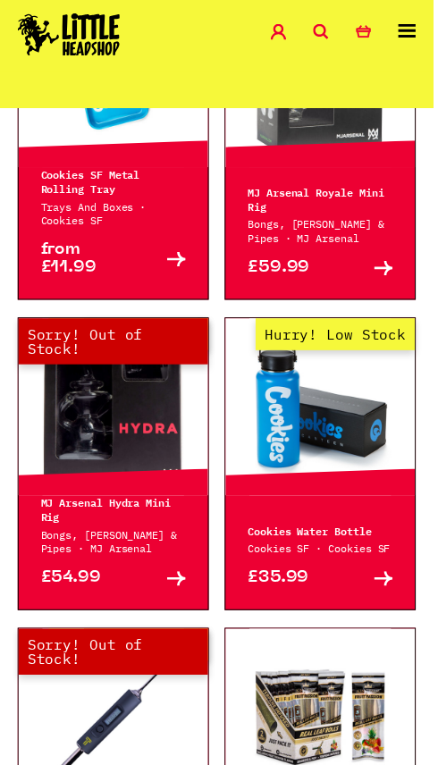
scroll to position [1295, 0]
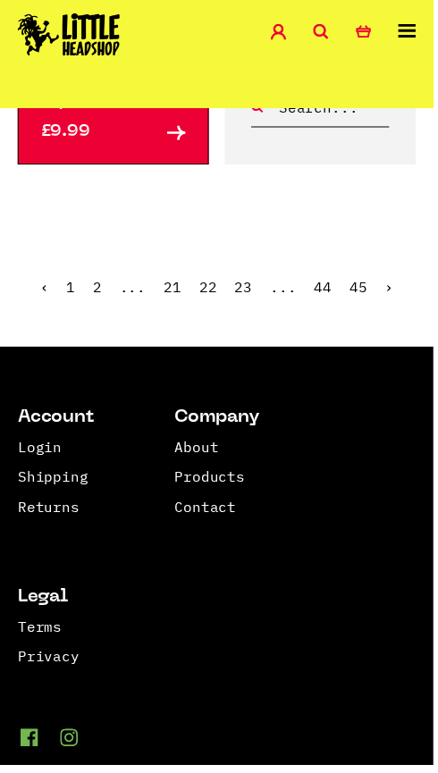
click at [255, 299] on link "23" at bounding box center [246, 290] width 18 height 18
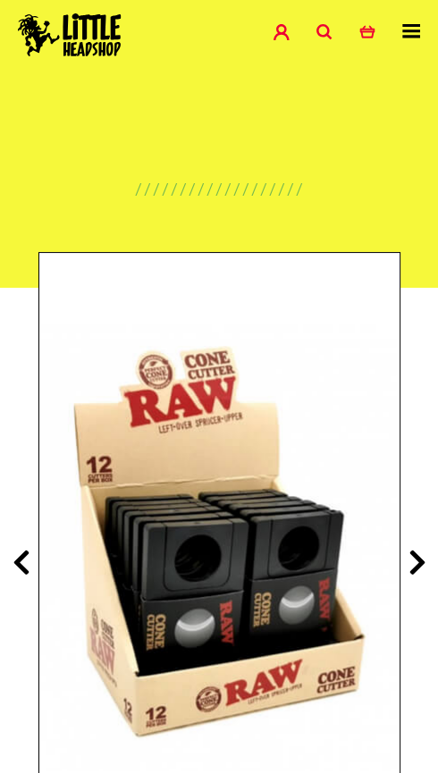
click at [409, 577] on icon at bounding box center [418, 562] width 18 height 29
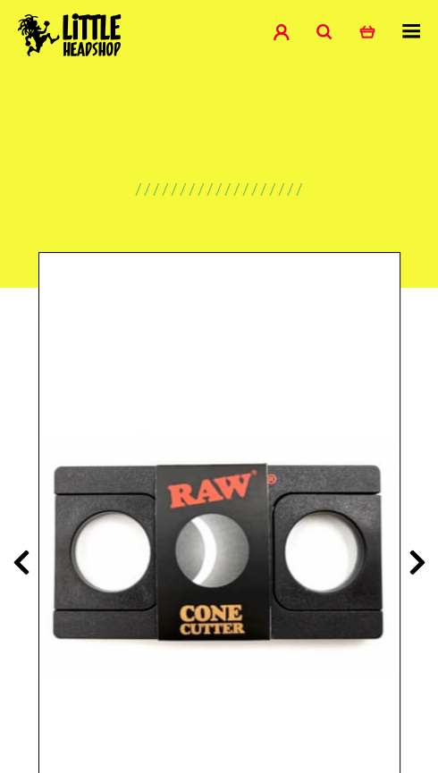
click at [412, 552] on icon at bounding box center [418, 562] width 18 height 29
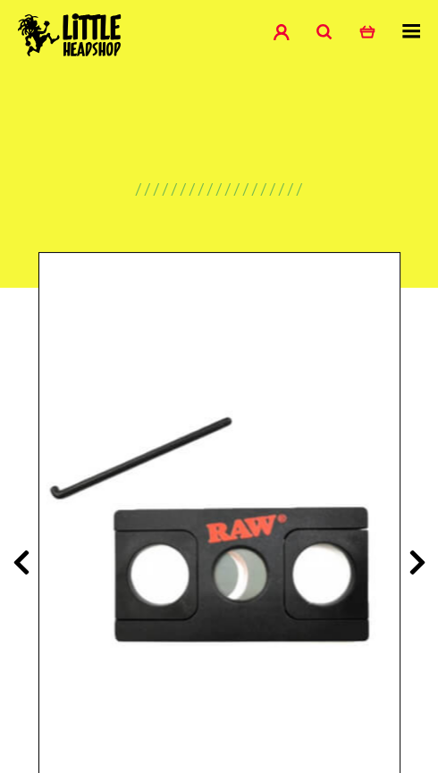
click at [412, 550] on icon at bounding box center [418, 562] width 18 height 29
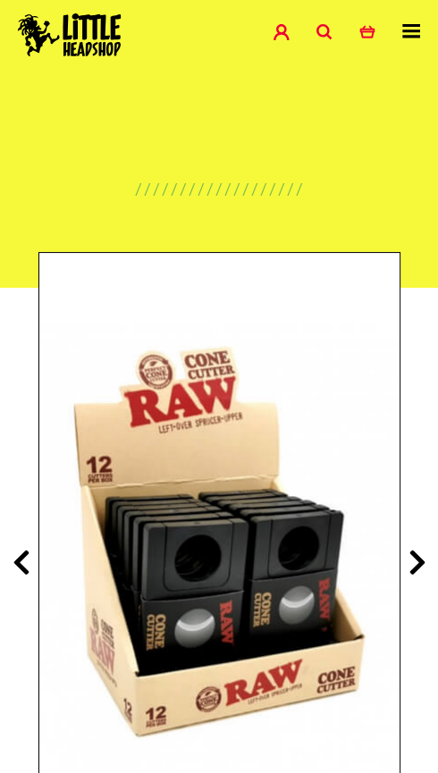
click at [411, 553] on icon at bounding box center [418, 562] width 18 height 29
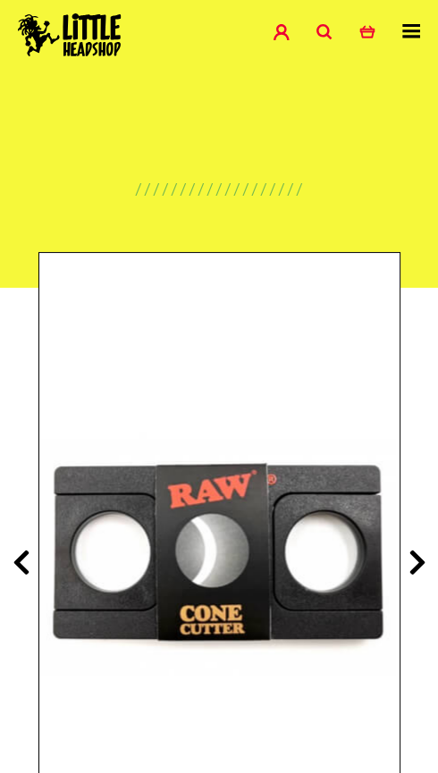
click at [409, 569] on icon at bounding box center [418, 562] width 18 height 29
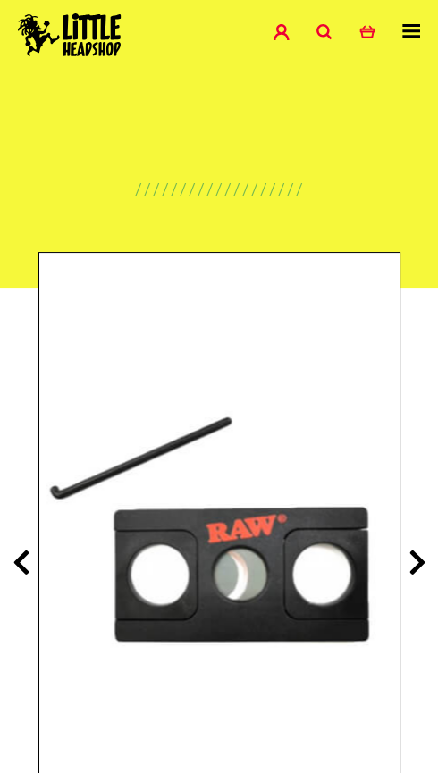
click at [412, 554] on icon at bounding box center [418, 562] width 18 height 29
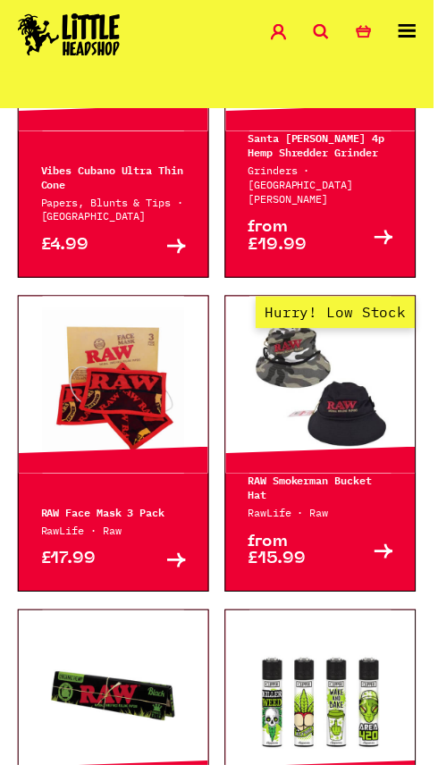
scroll to position [2853, 0]
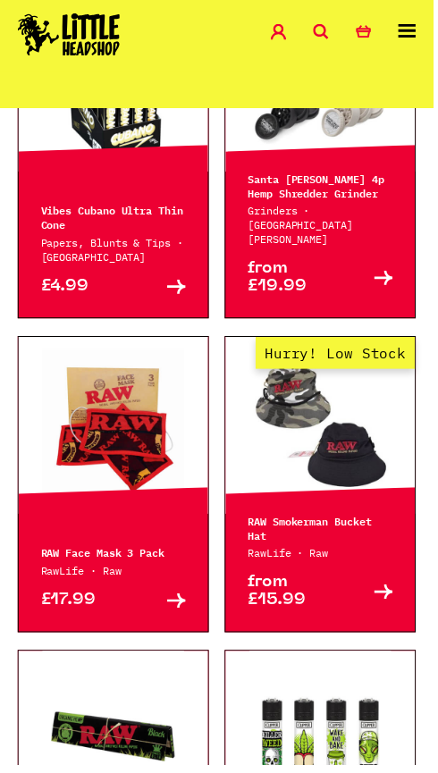
click at [159, 234] on p "Vibes Cubano Ultra Thin Cone" at bounding box center [114, 220] width 147 height 29
click at [173, 297] on icon at bounding box center [178, 290] width 19 height 14
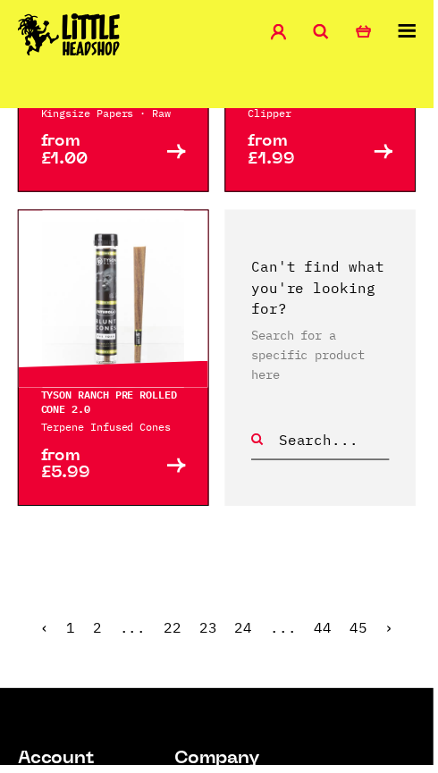
scroll to position [3646, 0]
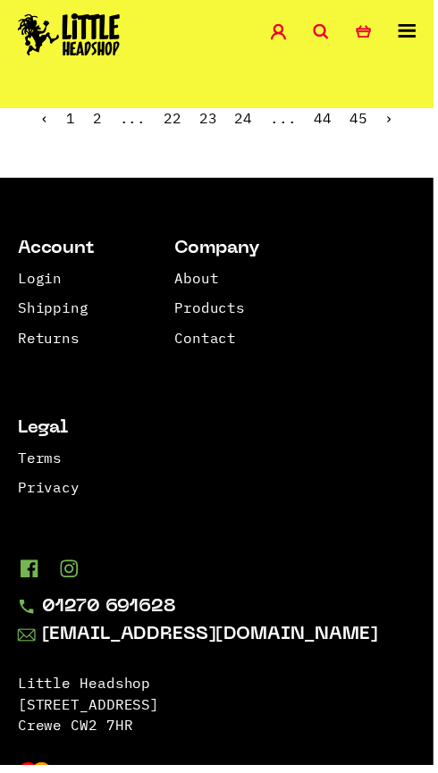
click at [248, 128] on link "24" at bounding box center [246, 119] width 18 height 18
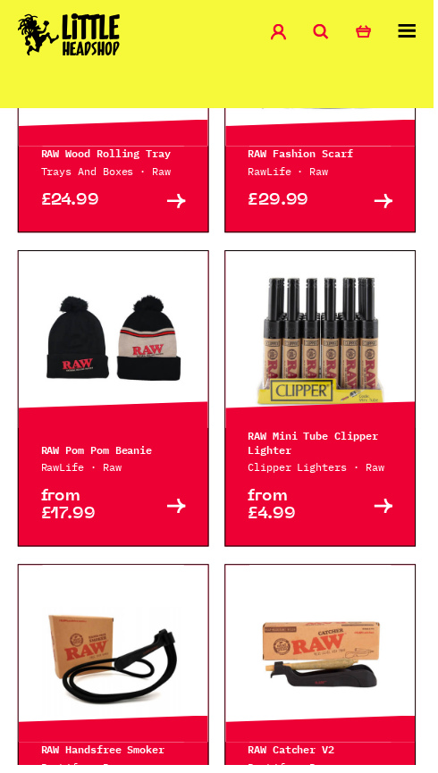
scroll to position [739, 0]
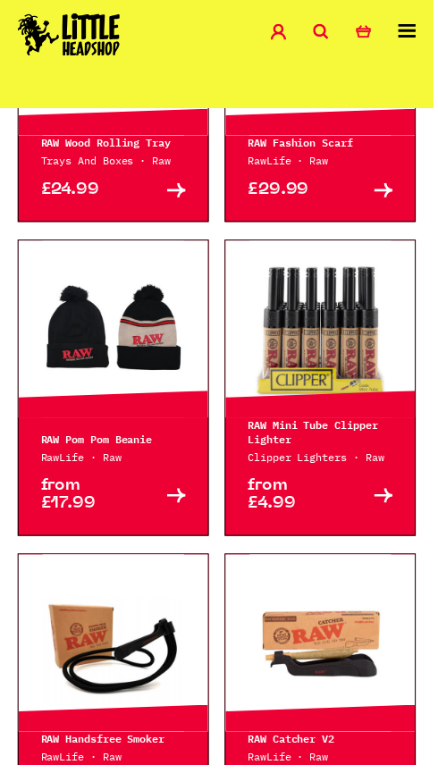
click at [319, 469] on div "RAW Mini Tube Clipper Lighter Clipper Lighters · Raw" at bounding box center [323, 445] width 191 height 47
click at [333, 519] on link "Buy" at bounding box center [360, 501] width 73 height 36
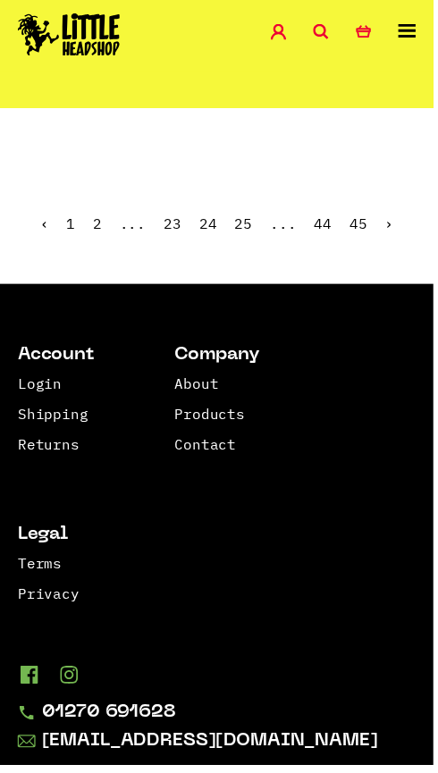
click at [242, 235] on link "25" at bounding box center [246, 226] width 18 height 18
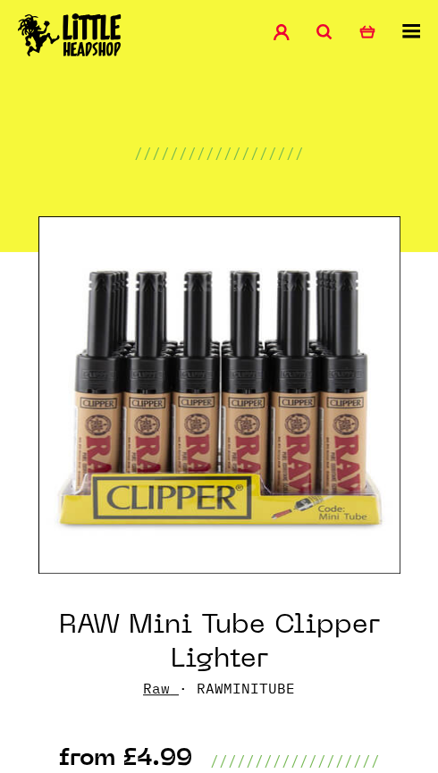
scroll to position [35, 0]
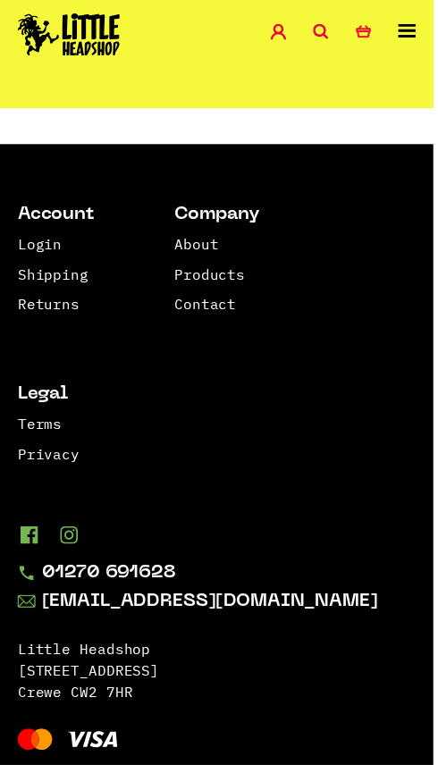
scroll to position [4271, 0]
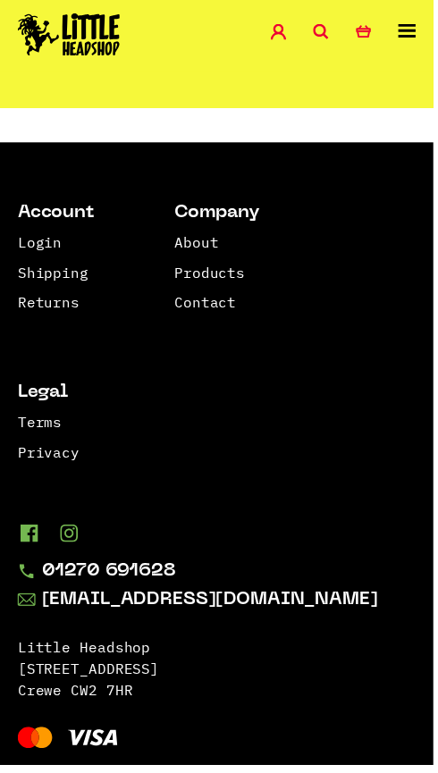
click at [255, 92] on link "26" at bounding box center [246, 83] width 18 height 18
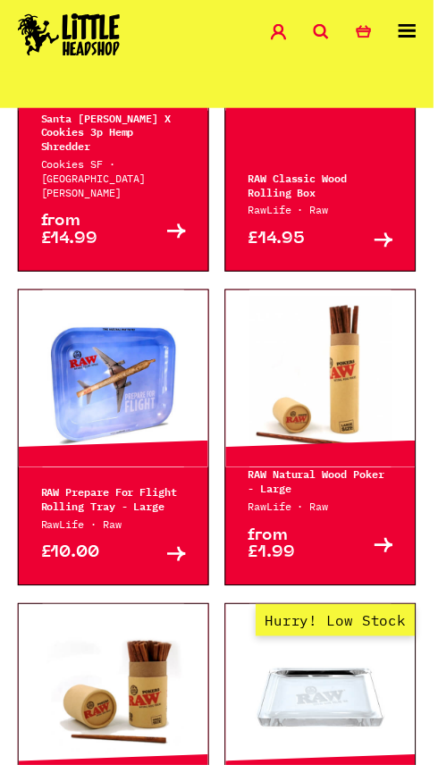
scroll to position [2131, 0]
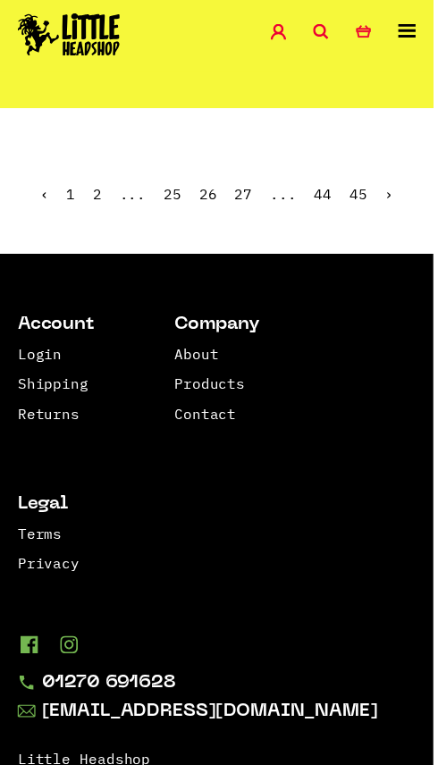
click at [255, 205] on link "27" at bounding box center [246, 196] width 18 height 18
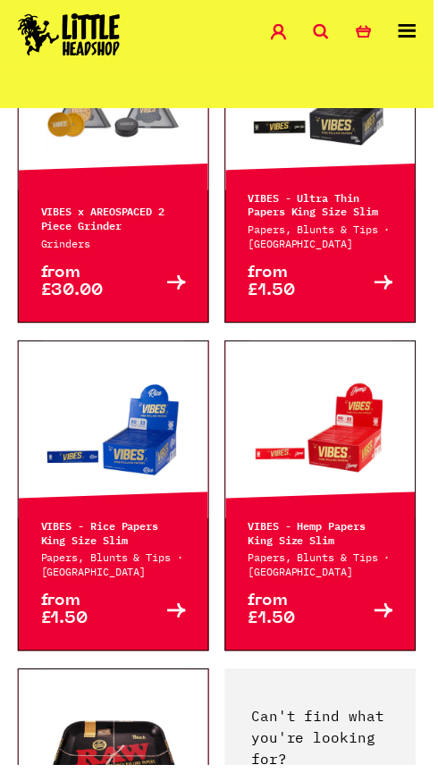
scroll to position [3226, 0]
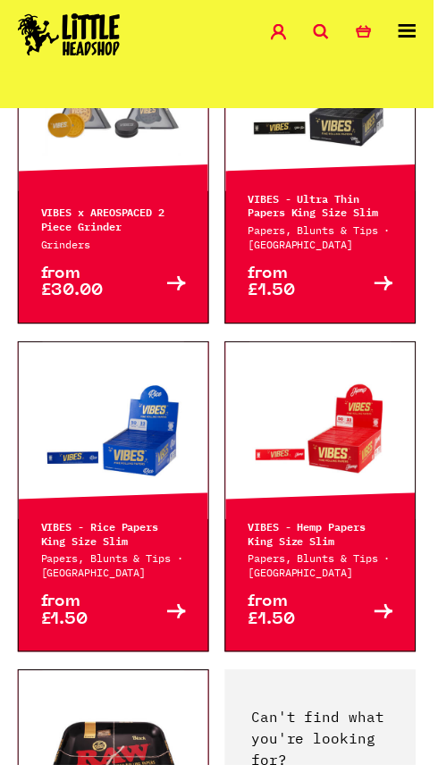
click at [138, 236] on p "VIBES x AREOSPACED 2 Piece Grinder" at bounding box center [114, 221] width 147 height 29
click at [162, 304] on link "Buy" at bounding box center [150, 286] width 73 height 36
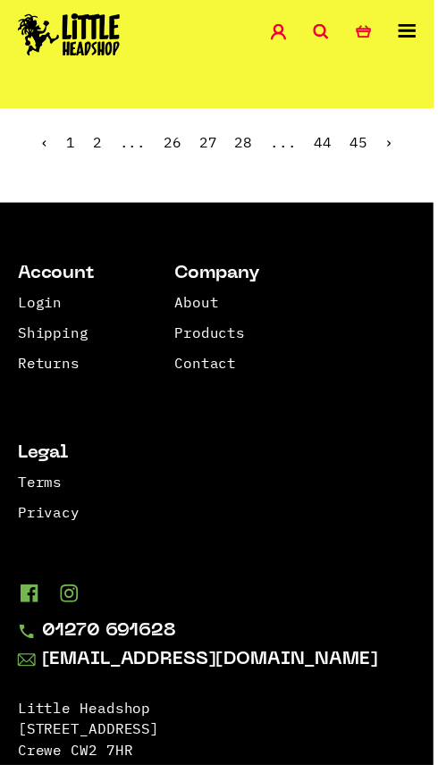
click at [246, 153] on link "28" at bounding box center [246, 144] width 18 height 18
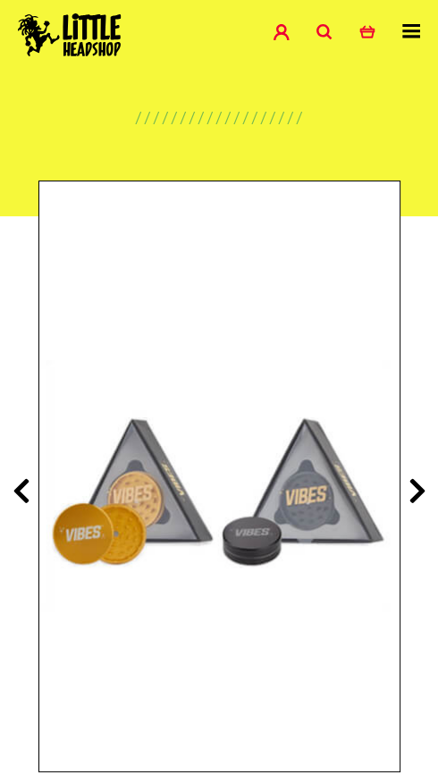
scroll to position [66, 0]
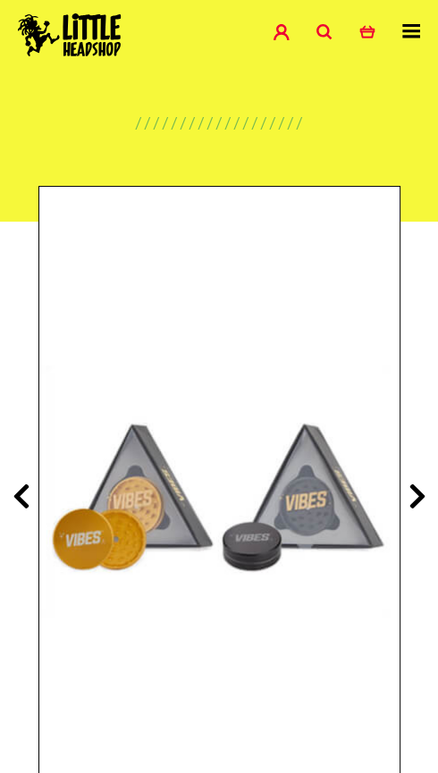
click at [416, 501] on icon at bounding box center [418, 496] width 18 height 29
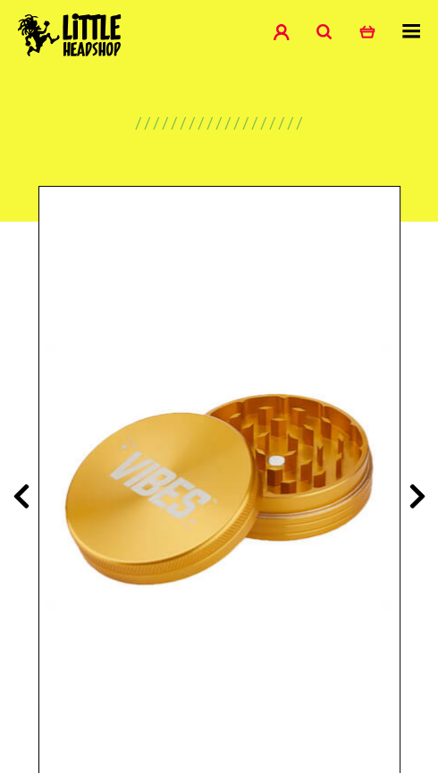
click at [409, 497] on icon at bounding box center [418, 496] width 18 height 29
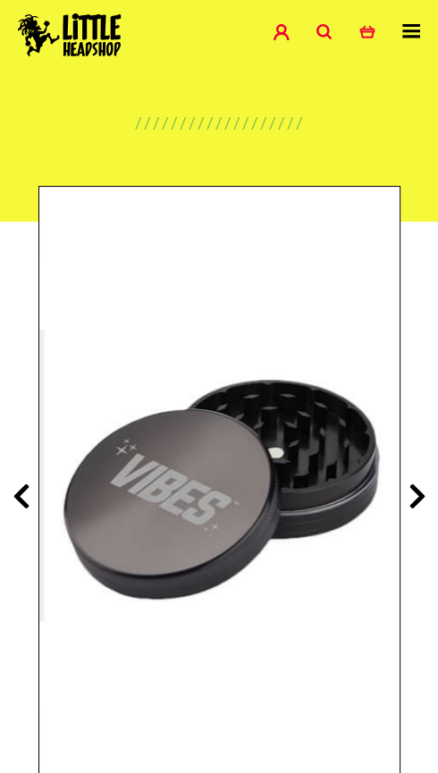
click at [414, 507] on icon at bounding box center [418, 496] width 18 height 29
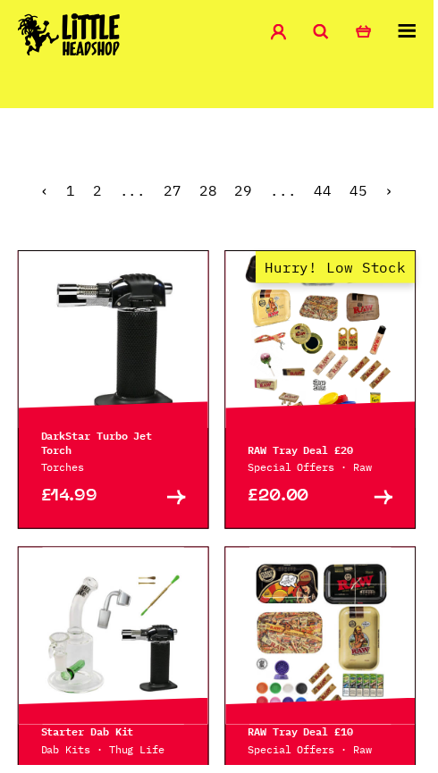
scroll to position [444, 0]
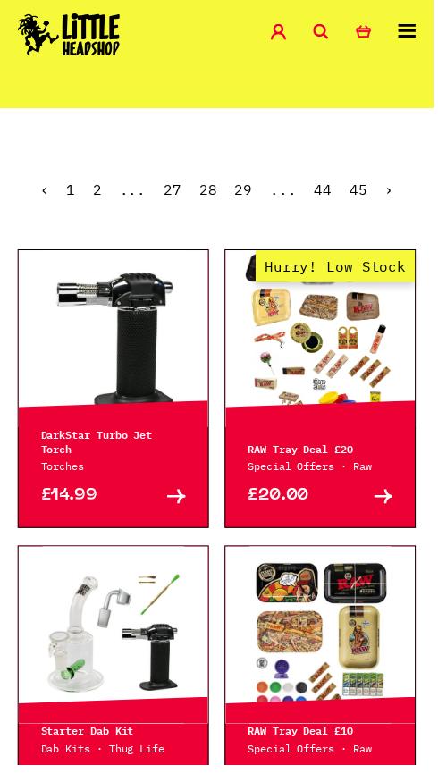
click at [325, 460] on p "RAW Tray Deal £20" at bounding box center [323, 453] width 147 height 14
click at [367, 510] on link "Buy" at bounding box center [360, 502] width 73 height 18
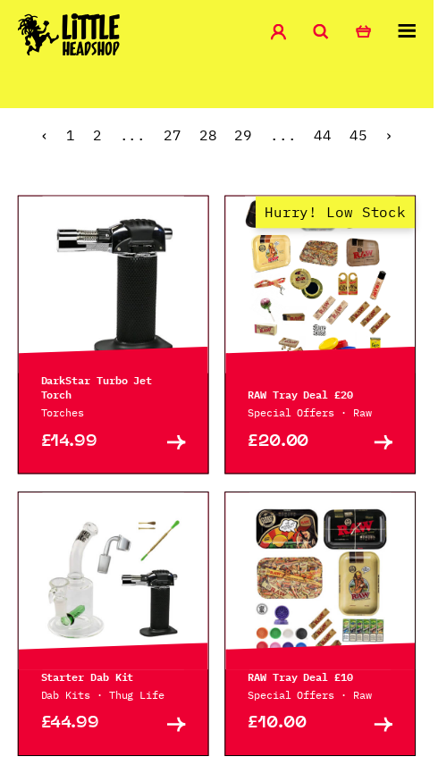
scroll to position [500, 0]
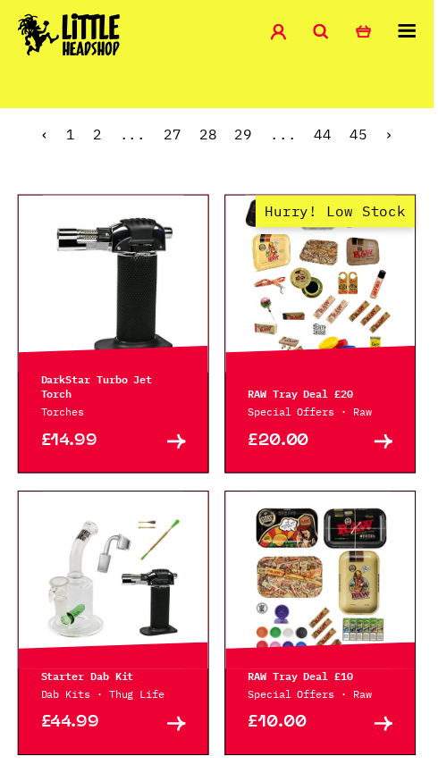
click at [316, 405] on p "RAW Tray Deal £20" at bounding box center [323, 398] width 147 height 14
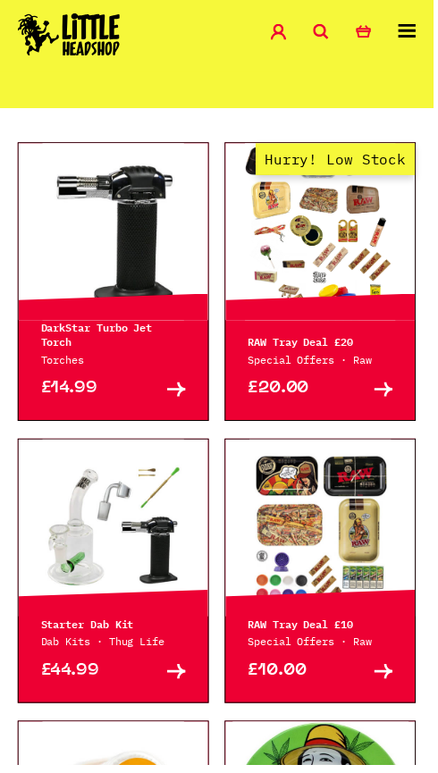
scroll to position [481, 0]
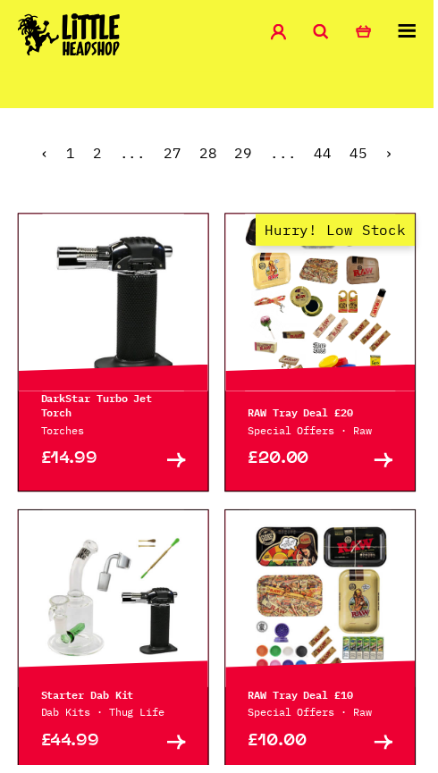
click at [347, 474] on link "Buy" at bounding box center [360, 465] width 73 height 18
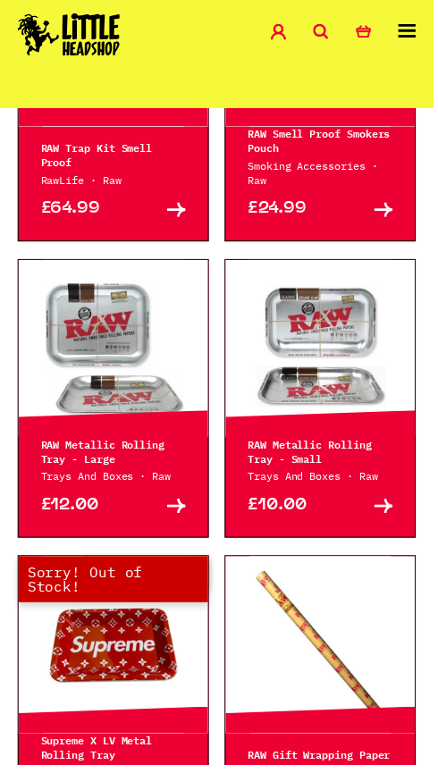
scroll to position [2888, 0]
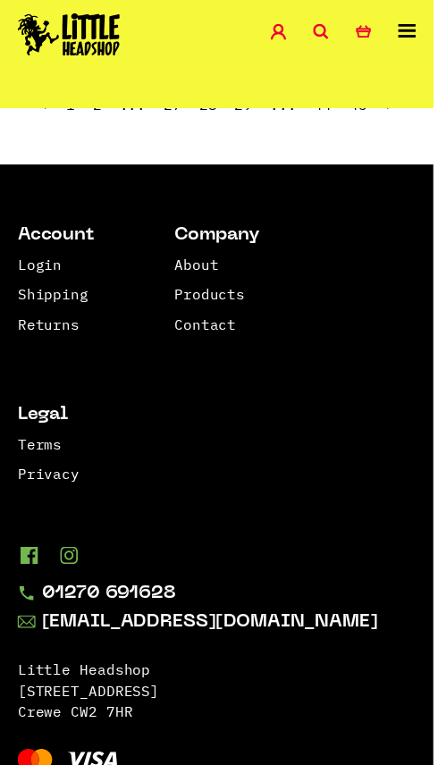
click at [246, 114] on link "29" at bounding box center [246, 106] width 18 height 18
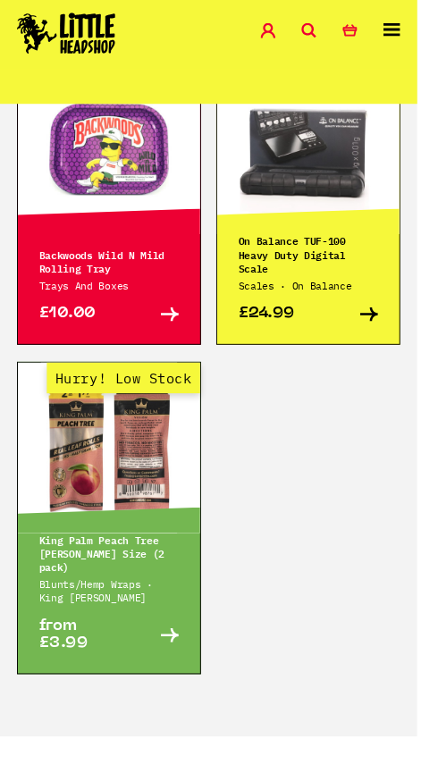
scroll to position [1708, 0]
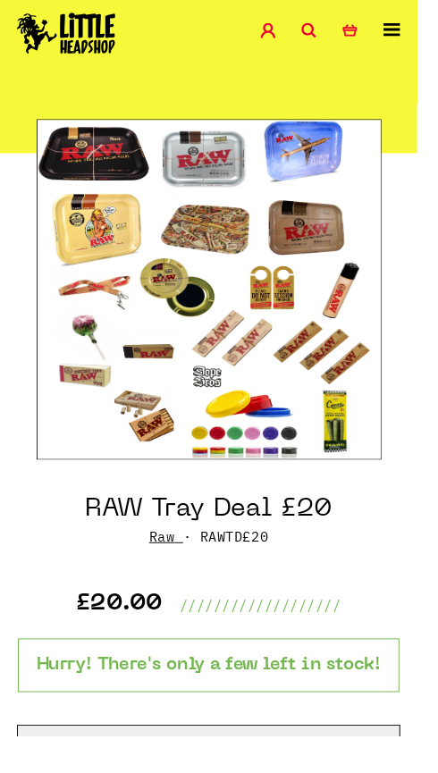
scroll to position [77, 0]
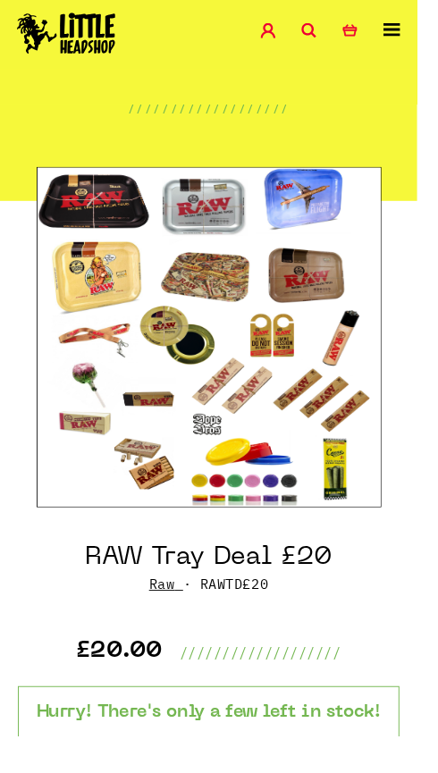
click at [336, 469] on img at bounding box center [219, 354] width 362 height 358
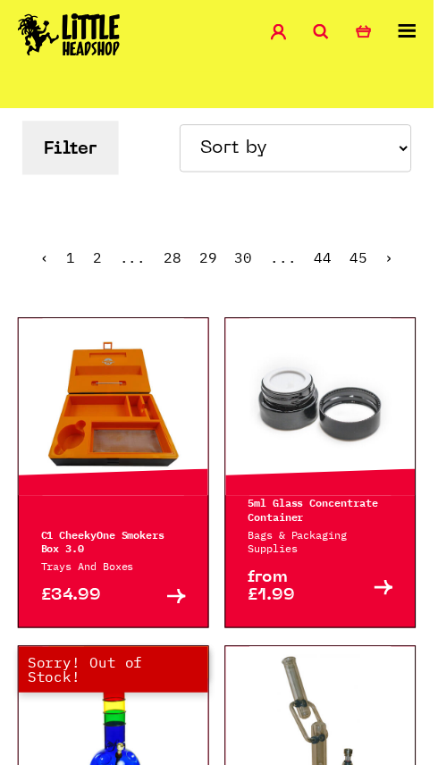
scroll to position [393, 0]
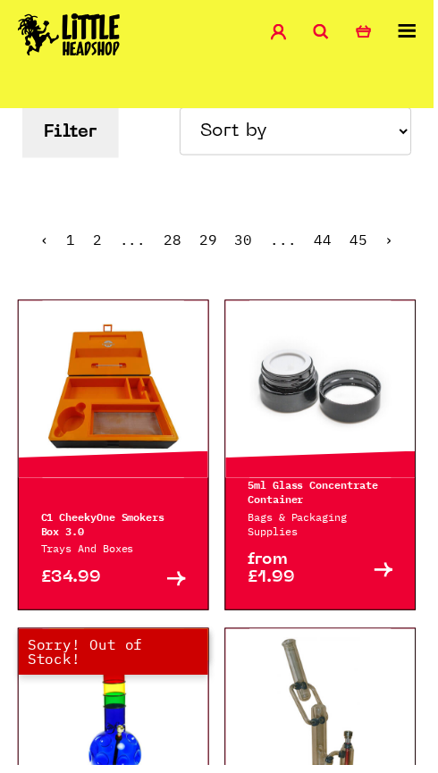
click at [161, 594] on link "Buy" at bounding box center [150, 585] width 73 height 18
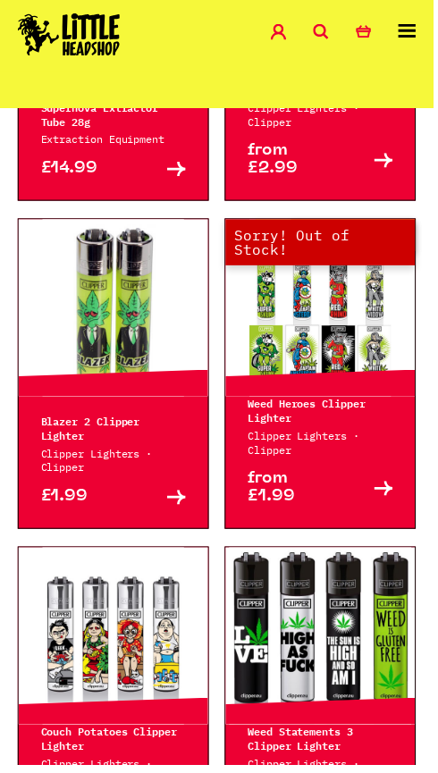
scroll to position [3155, 0]
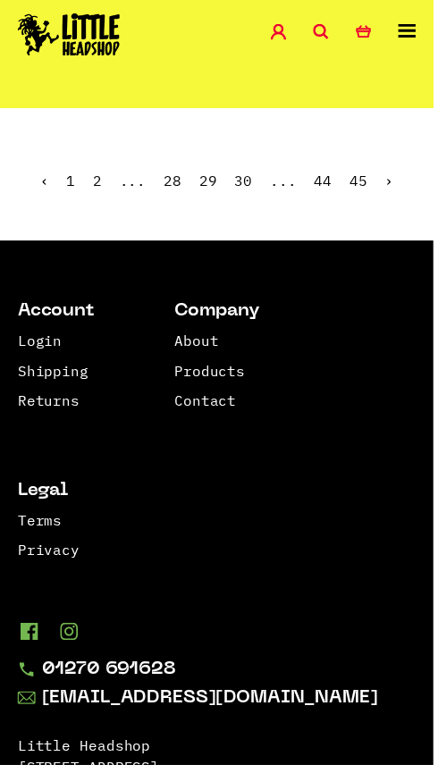
click at [242, 191] on link "30" at bounding box center [246, 182] width 18 height 18
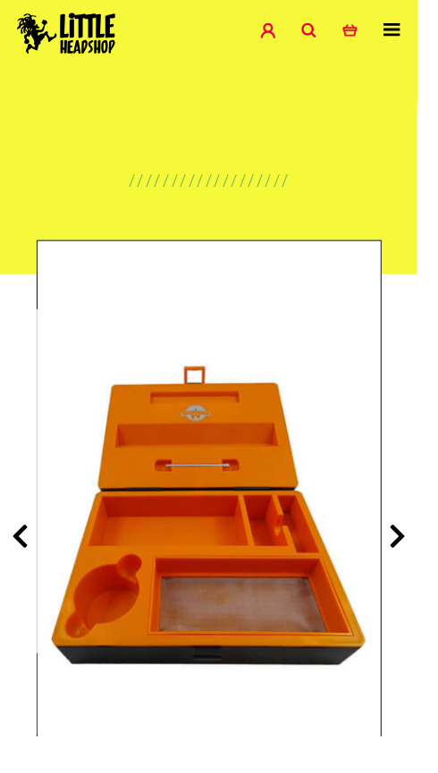
click at [422, 576] on icon at bounding box center [418, 562] width 18 height 29
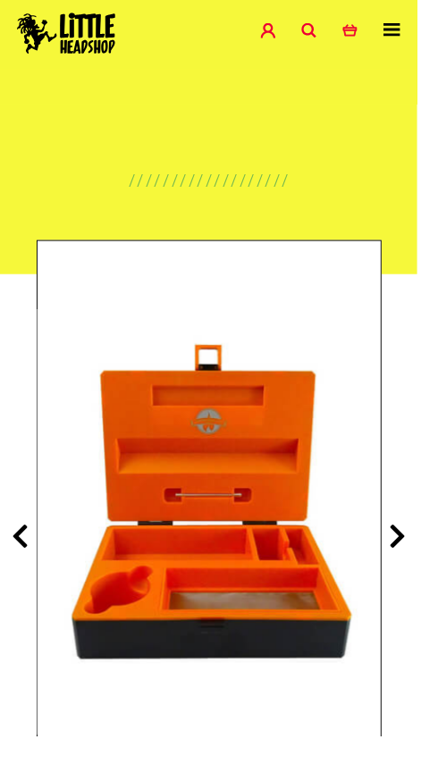
click at [421, 563] on icon at bounding box center [418, 562] width 18 height 29
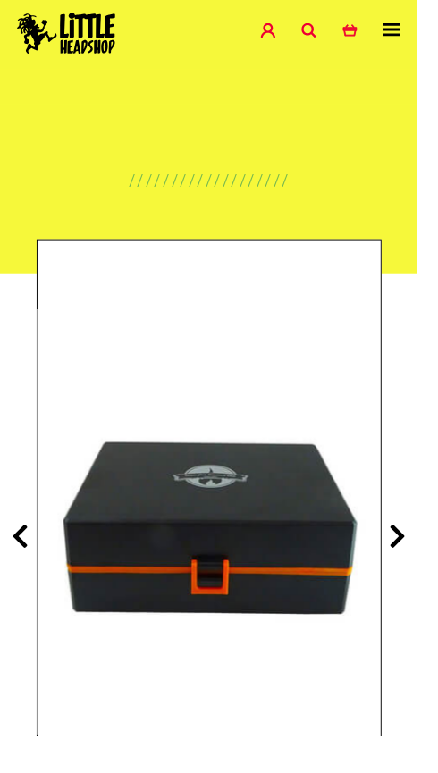
click at [420, 566] on icon at bounding box center [418, 562] width 18 height 29
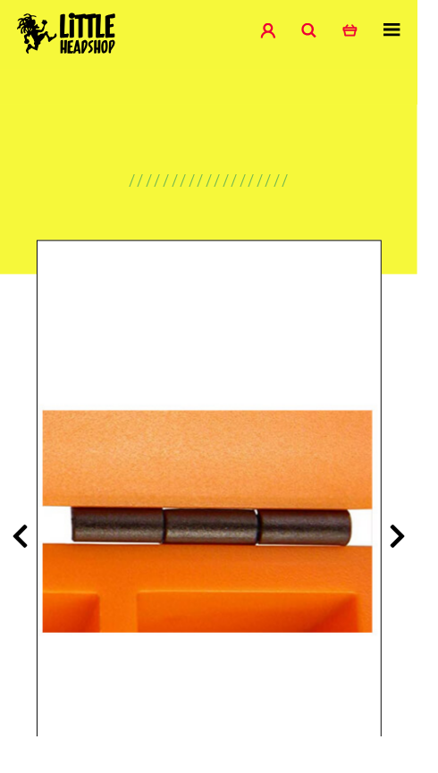
click at [422, 569] on icon at bounding box center [418, 562] width 18 height 29
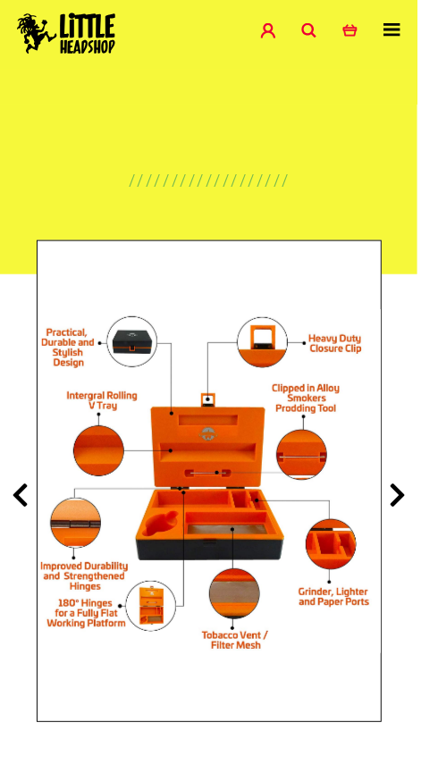
click at [422, 534] on icon at bounding box center [418, 519] width 18 height 29
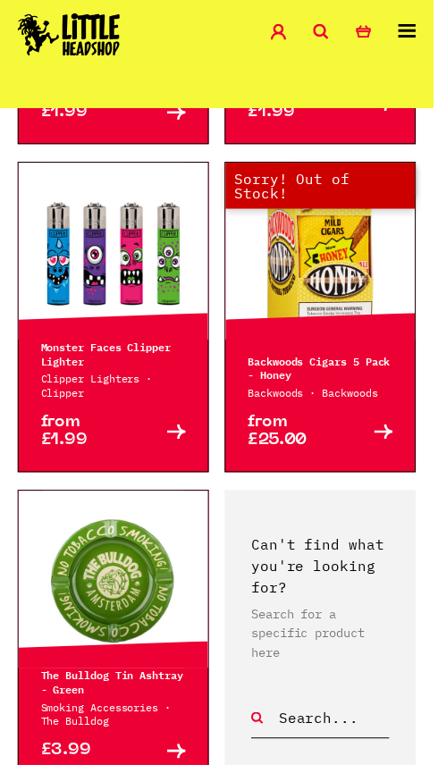
scroll to position [3453, 0]
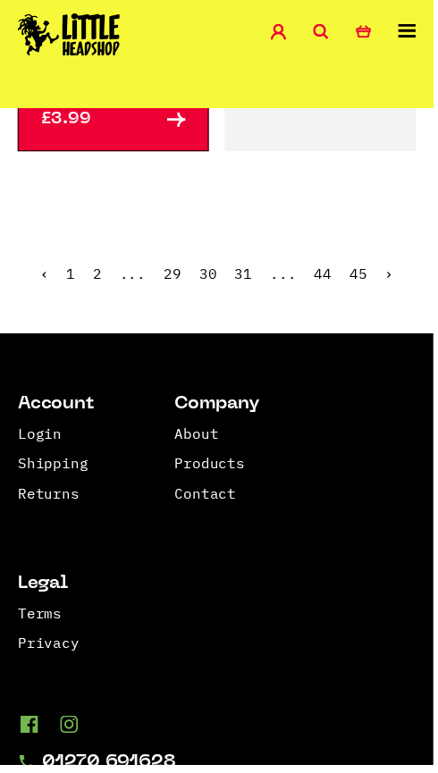
click at [241, 285] on link "31" at bounding box center [246, 276] width 18 height 18
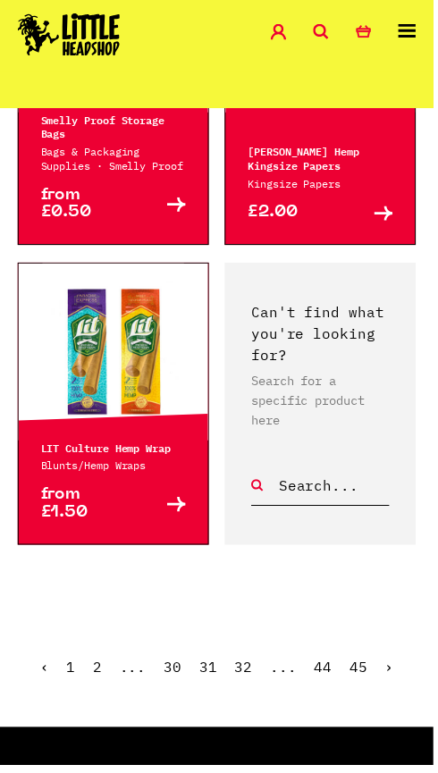
scroll to position [3668, 0]
